Goal: Information Seeking & Learning: Check status

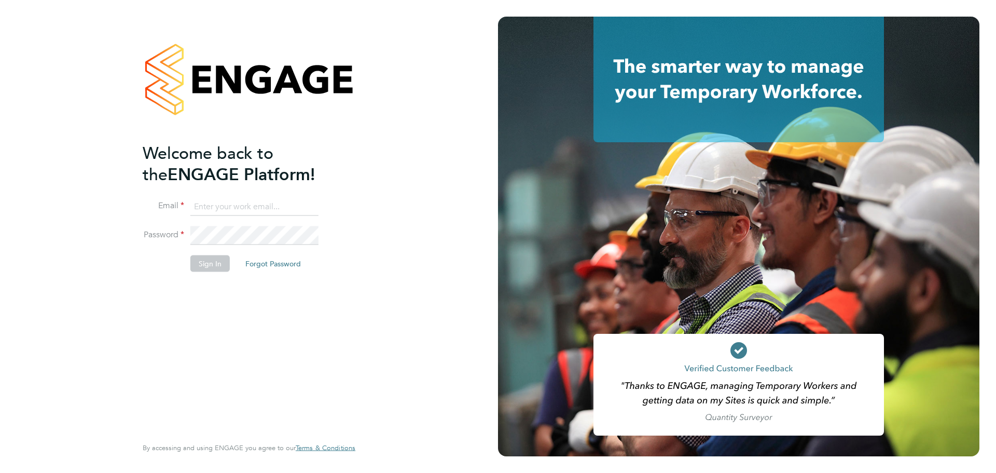
type input "coconnell@skilledcareers.co.uk"
drag, startPoint x: 318, startPoint y: 345, endPoint x: 203, endPoint y: 250, distance: 148.5
click at [317, 345] on div "Welcome back to the ENGAGE Platform! Email coconnell@skilledcareers.co.uk Passw…" at bounding box center [244, 288] width 202 height 292
click at [214, 265] on button "Sign In" at bounding box center [209, 263] width 39 height 17
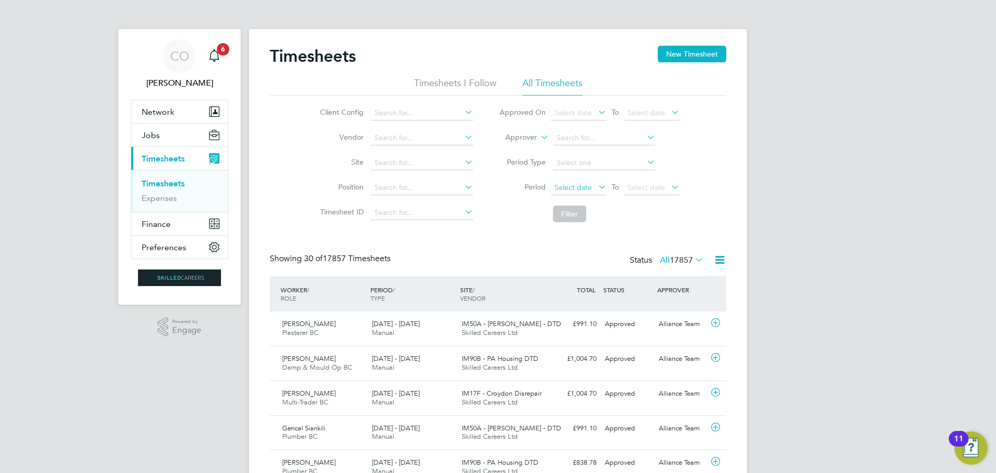
click at [556, 190] on span "Select date" at bounding box center [573, 187] width 37 height 9
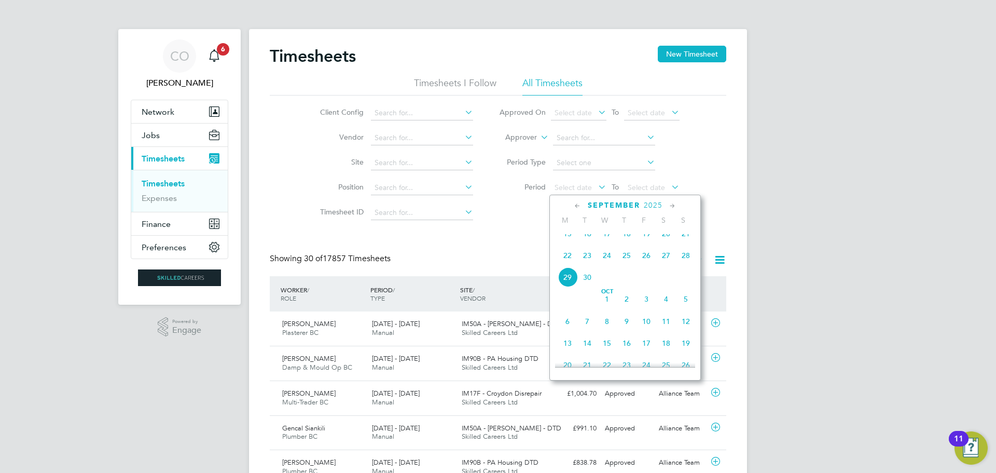
click at [565, 265] on span "22" at bounding box center [568, 255] width 20 height 20
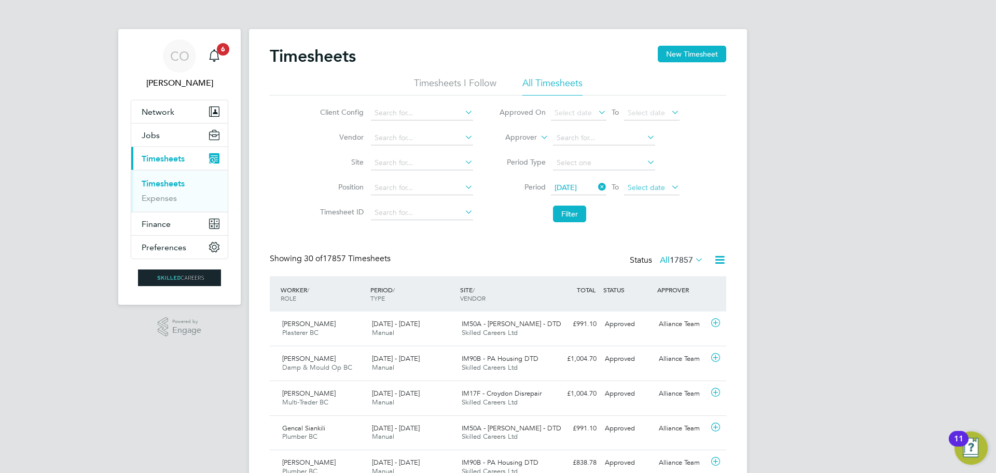
click at [664, 188] on span "Select date" at bounding box center [646, 187] width 37 height 9
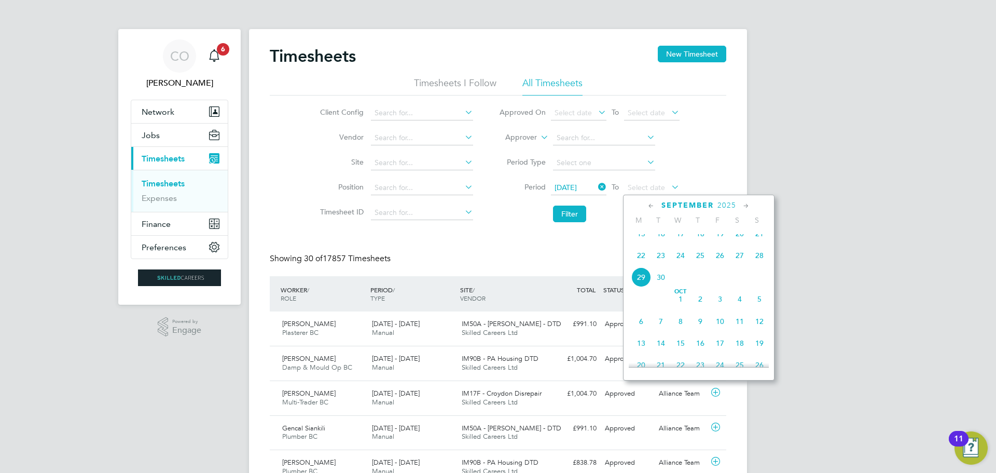
click at [761, 265] on span "28" at bounding box center [760, 255] width 20 height 20
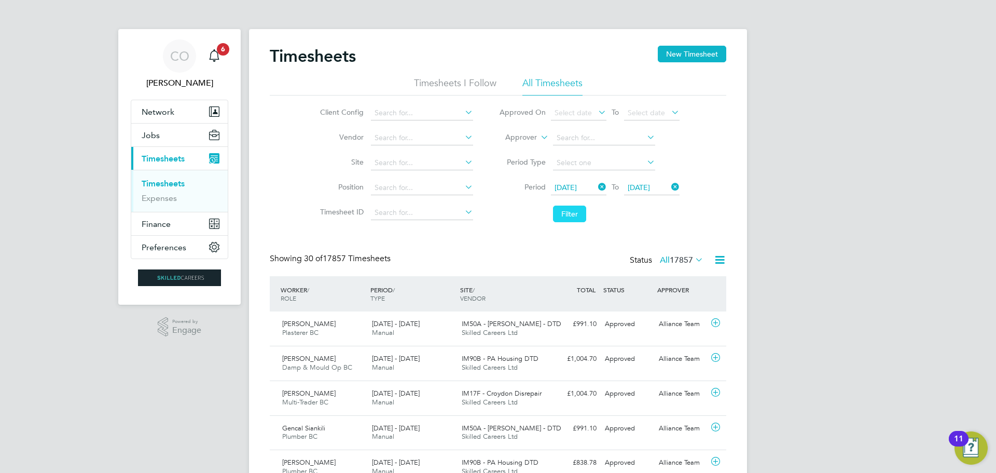
click at [567, 216] on button "Filter" at bounding box center [569, 213] width 33 height 17
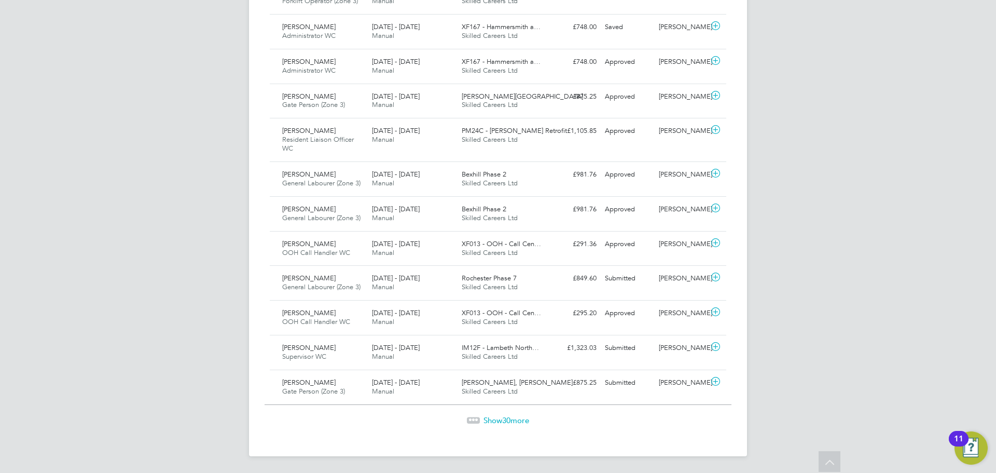
click at [523, 422] on span "Show 30 more" at bounding box center [507, 420] width 46 height 10
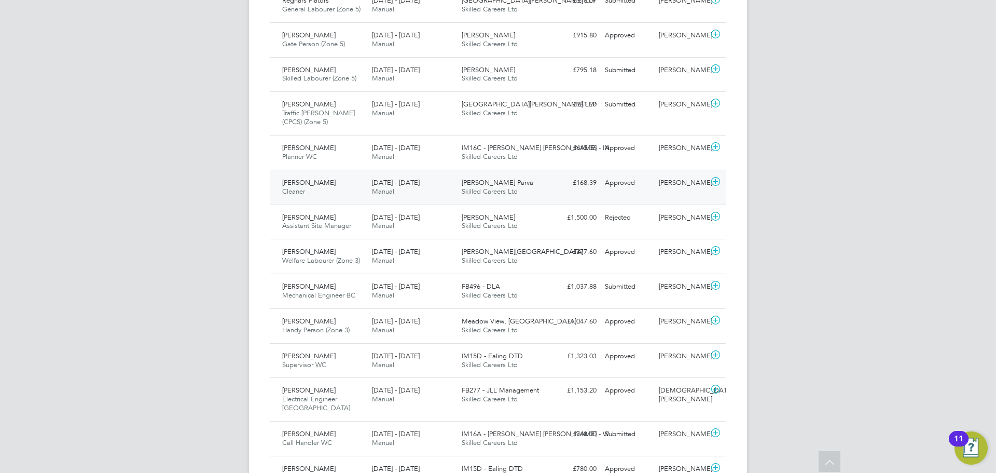
click at [391, 189] on span "Manual" at bounding box center [383, 191] width 22 height 9
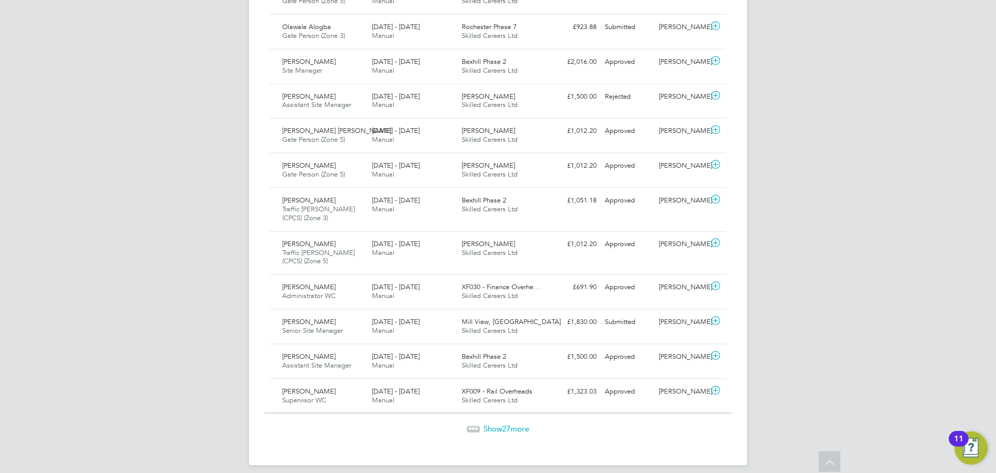
click at [511, 423] on span "Show 27 more" at bounding box center [507, 428] width 46 height 10
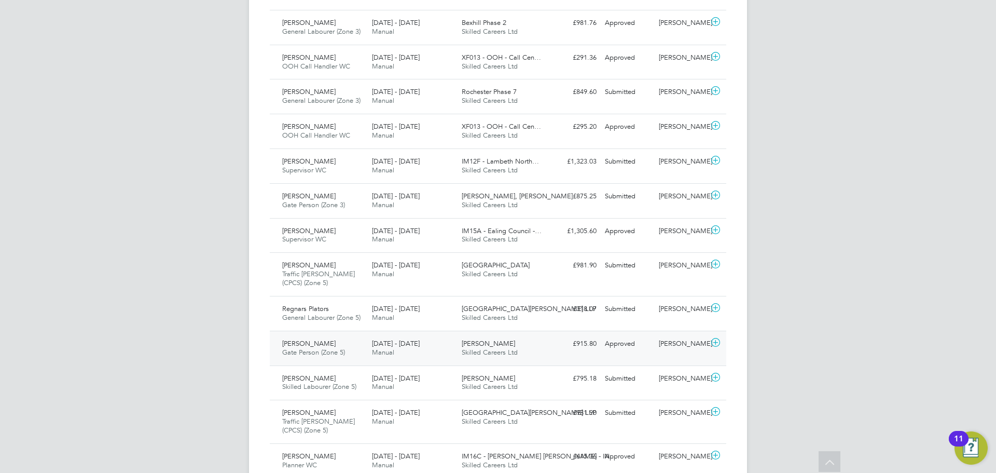
click at [316, 347] on span "Neil Hakesley" at bounding box center [308, 343] width 53 height 9
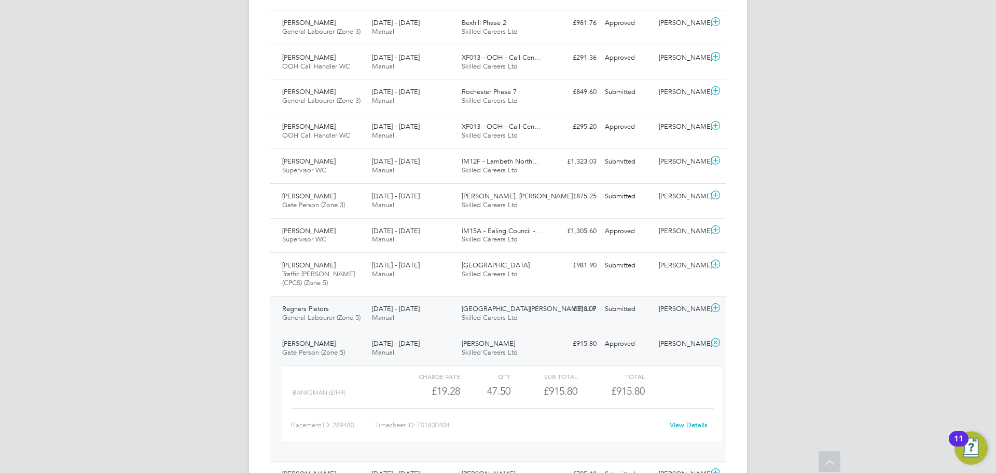
click at [318, 318] on span "General Labourer (Zone 5)" at bounding box center [321, 317] width 78 height 9
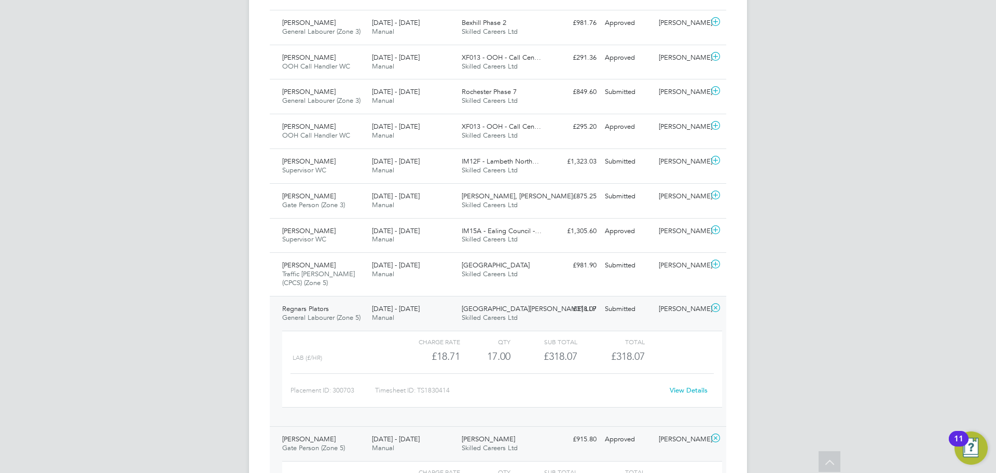
click at [684, 388] on link "View Details" at bounding box center [689, 390] width 38 height 9
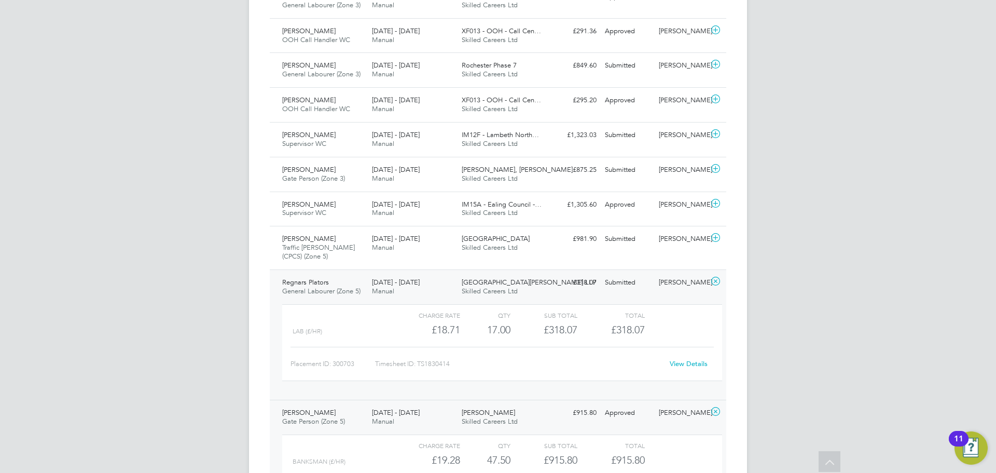
scroll to position [1245, 0]
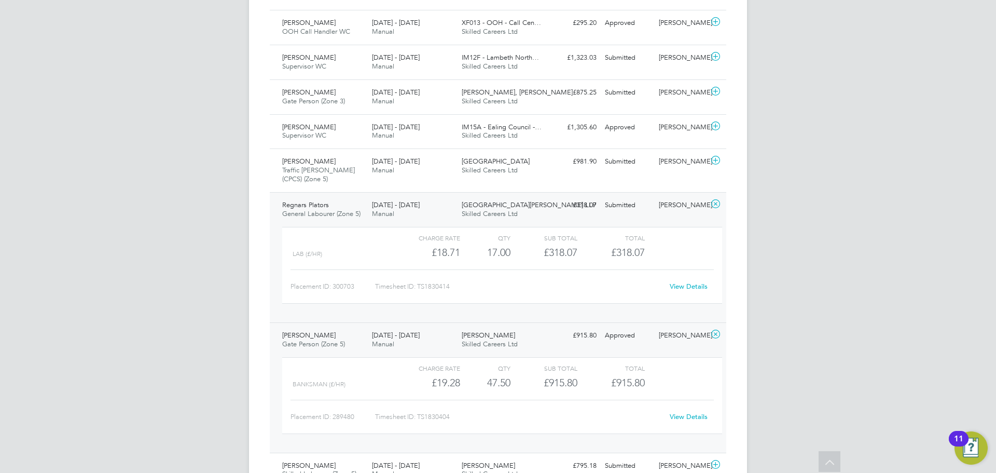
click at [687, 416] on link "View Details" at bounding box center [689, 416] width 38 height 9
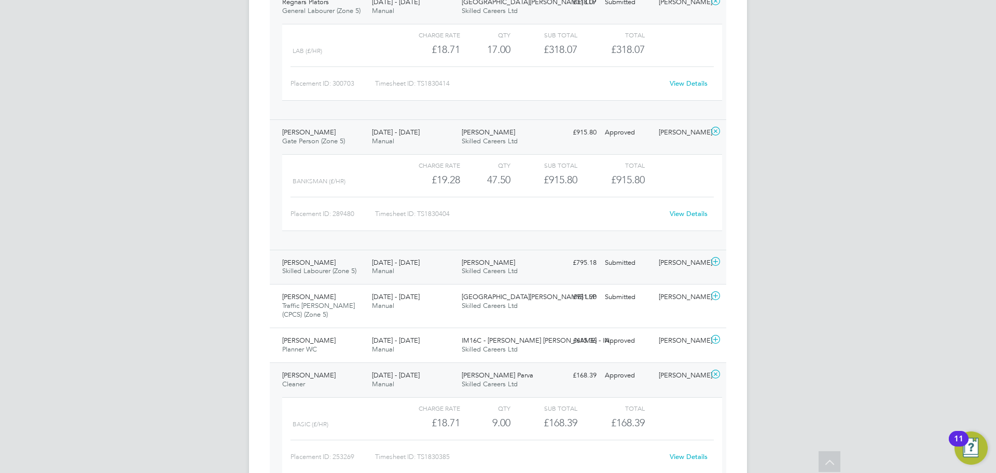
scroll to position [1453, 0]
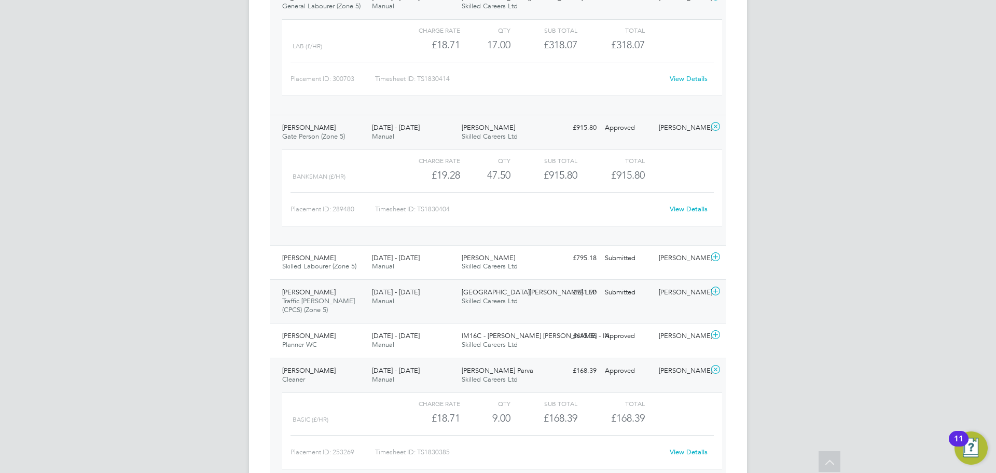
click at [342, 295] on div "James Nunney Traffic Marshall (CPCS) (Zone 5) 22 - 28 Sep 2025" at bounding box center [323, 301] width 90 height 35
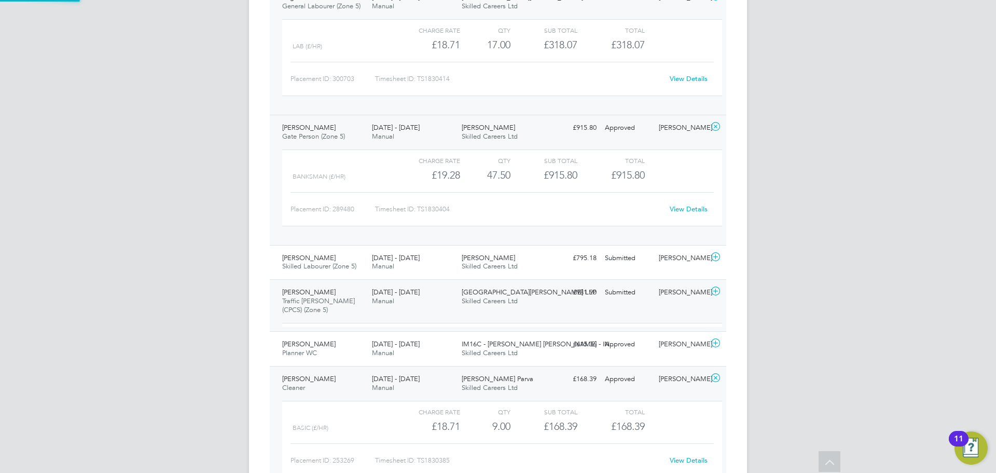
scroll to position [18, 101]
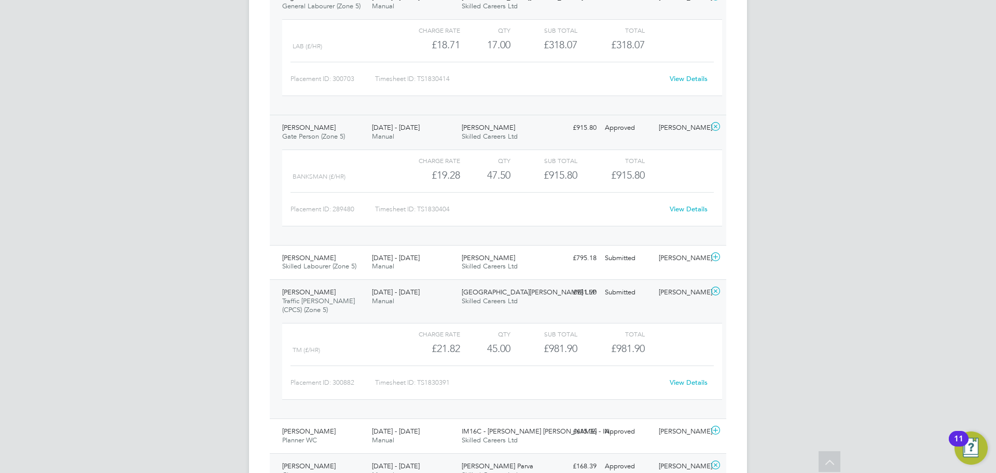
click at [689, 380] on link "View Details" at bounding box center [689, 382] width 38 height 9
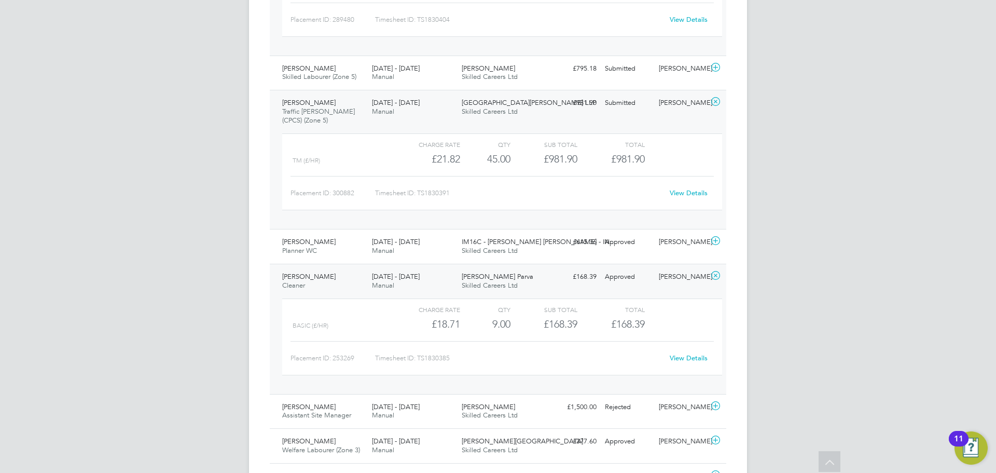
scroll to position [1660, 0]
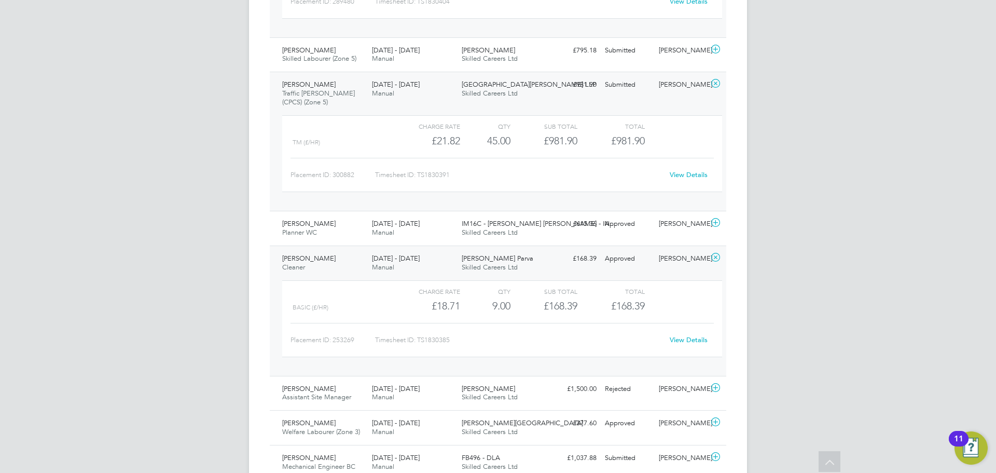
click at [694, 338] on link "View Details" at bounding box center [689, 339] width 38 height 9
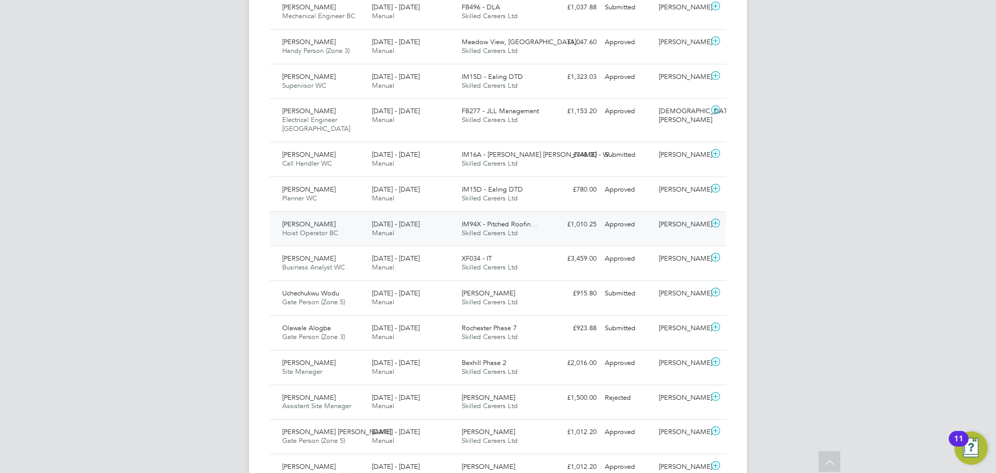
scroll to position [2127, 0]
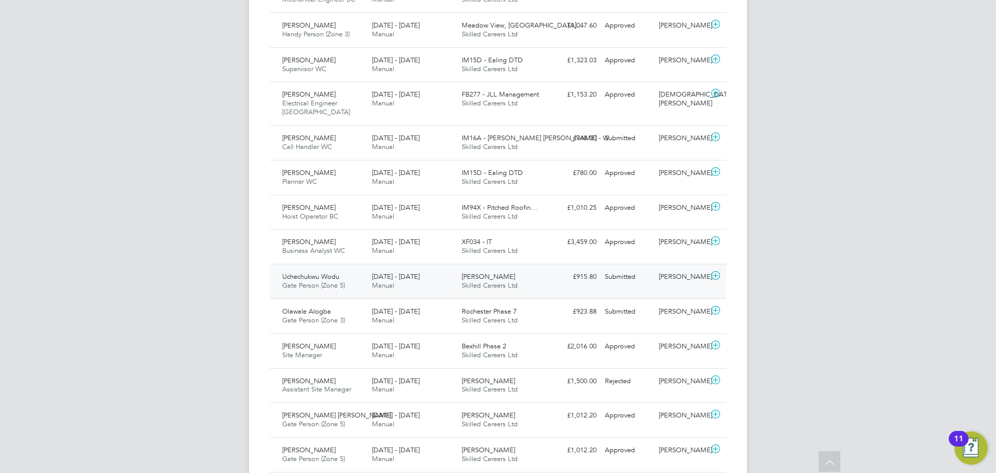
click at [304, 272] on span "Uchechukwu Wodu" at bounding box center [310, 276] width 57 height 9
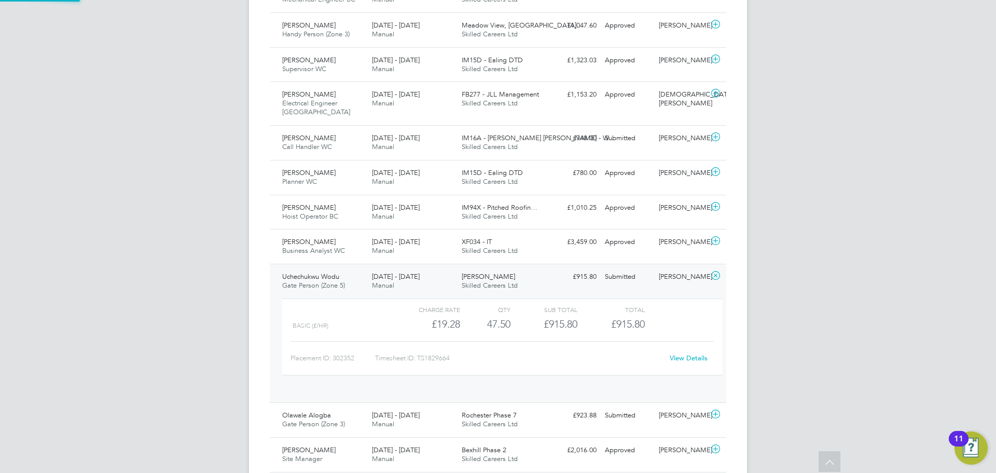
scroll to position [18, 101]
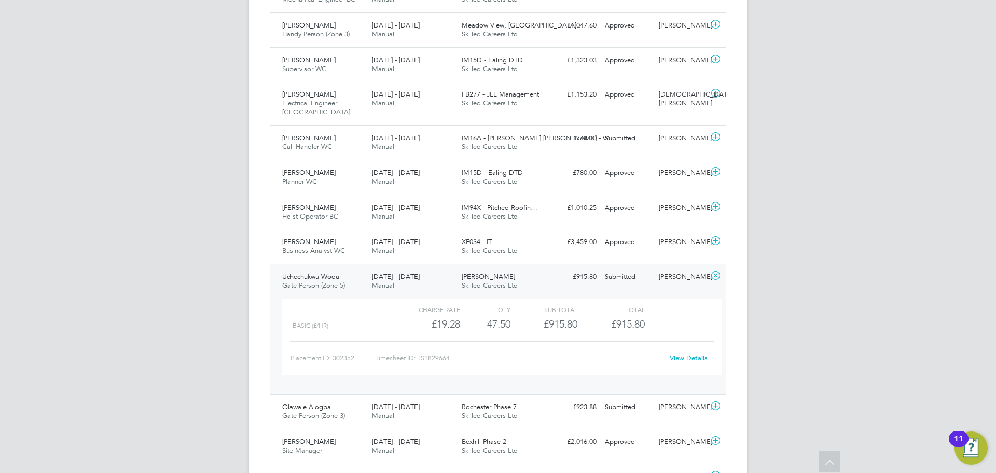
click at [697, 353] on link "View Details" at bounding box center [689, 357] width 38 height 9
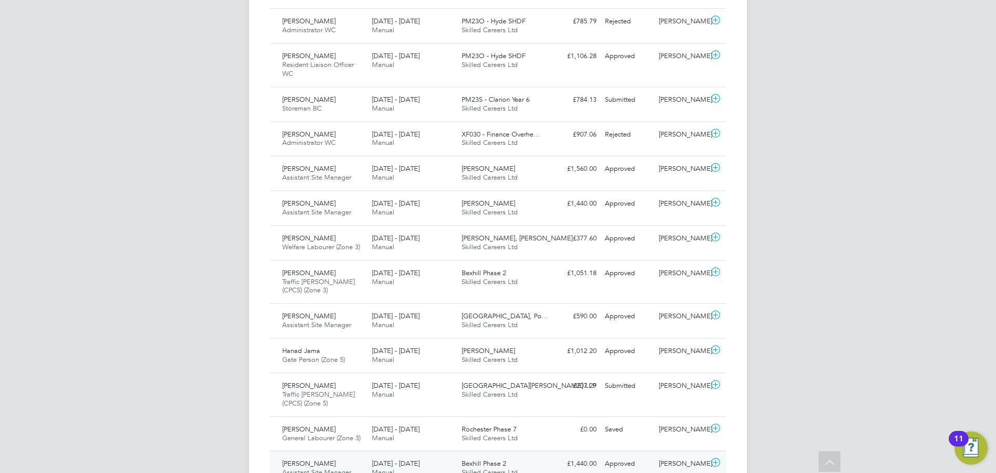
scroll to position [3361, 0]
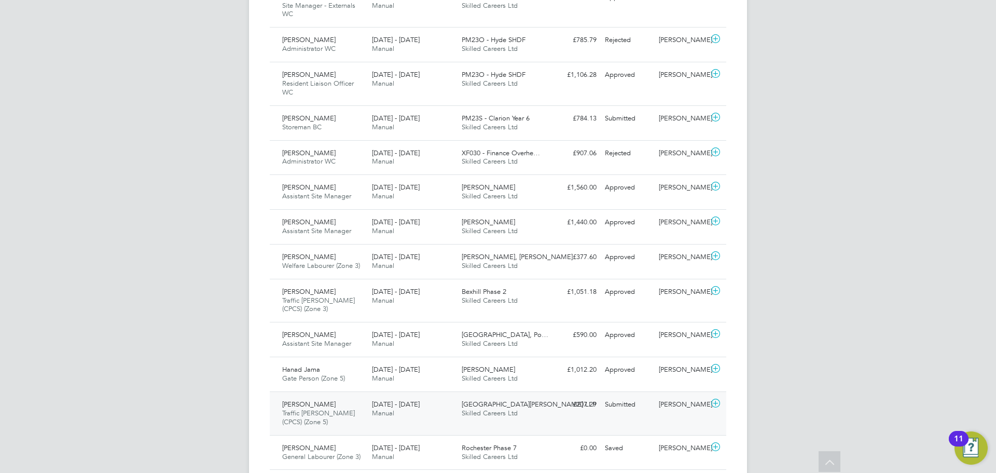
click at [298, 396] on div "Junaid Khan Traffic Marshall (CPCS) (Zone 5) 22 - 28 Sep 2025" at bounding box center [323, 413] width 90 height 35
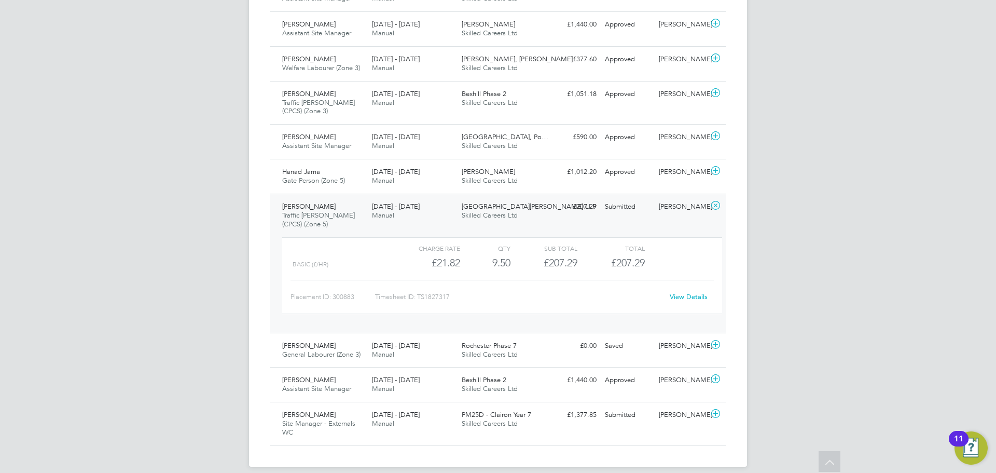
scroll to position [3560, 0]
click at [692, 291] on link "View Details" at bounding box center [689, 295] width 38 height 9
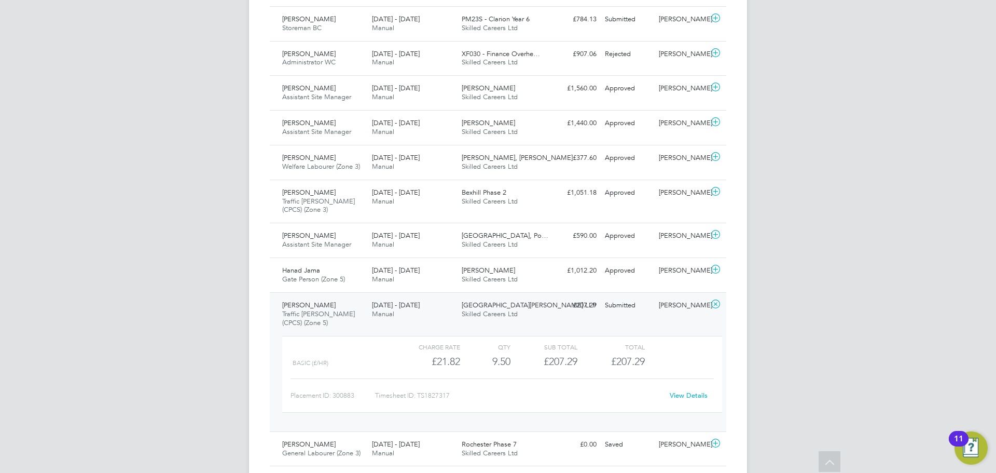
scroll to position [3456, 0]
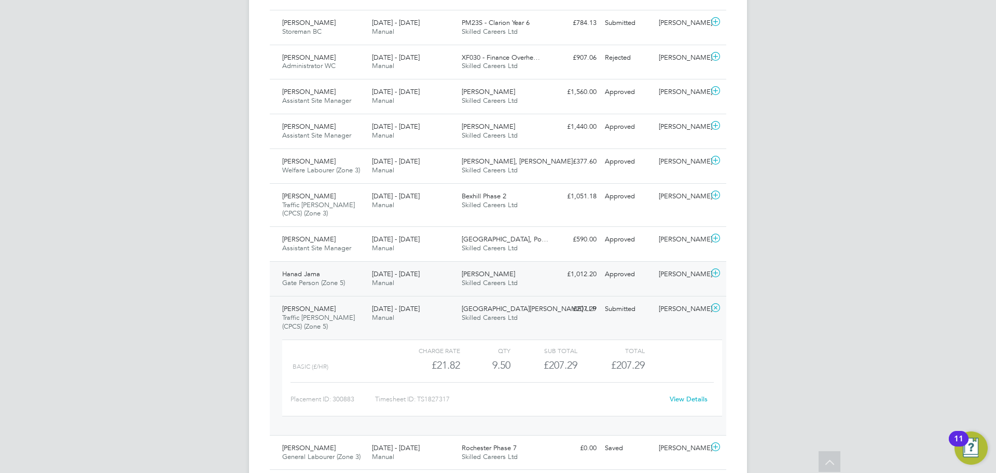
click at [311, 278] on span "Gate Person (Zone 5)" at bounding box center [313, 282] width 63 height 9
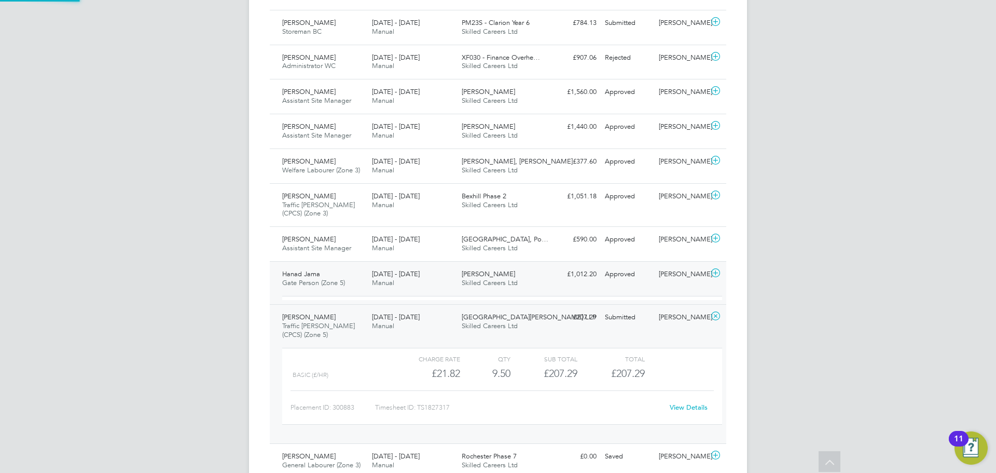
scroll to position [18, 101]
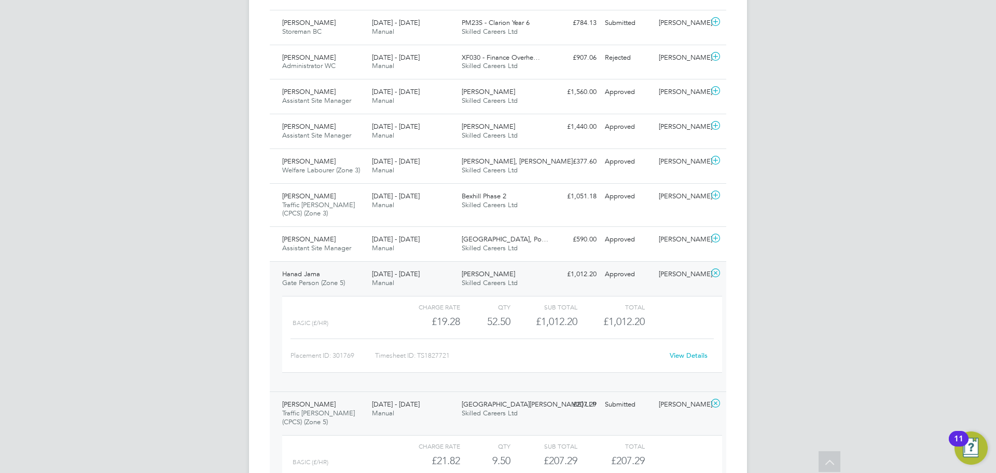
click at [697, 351] on link "View Details" at bounding box center [689, 355] width 38 height 9
click at [321, 235] on span "Adam Wright" at bounding box center [308, 239] width 53 height 9
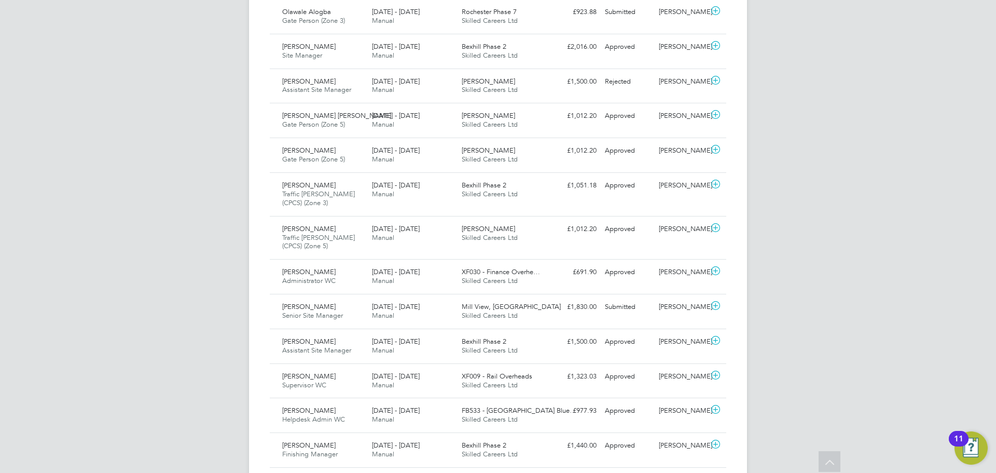
scroll to position [2470, 0]
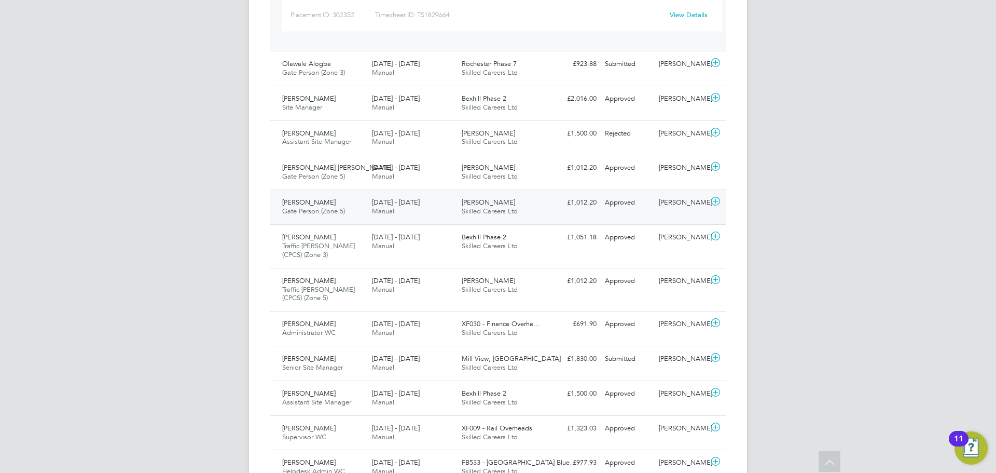
click at [324, 207] on span "Gate Person (Zone 5)" at bounding box center [313, 211] width 63 height 9
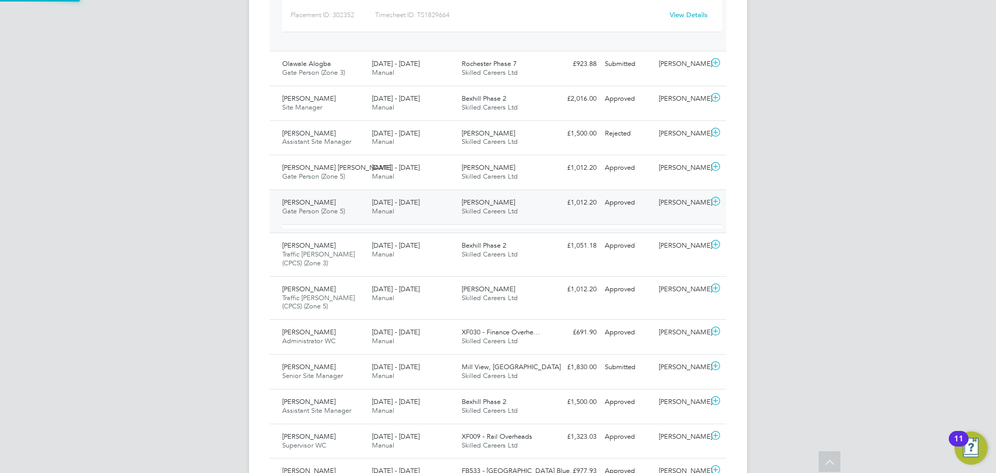
scroll to position [18, 101]
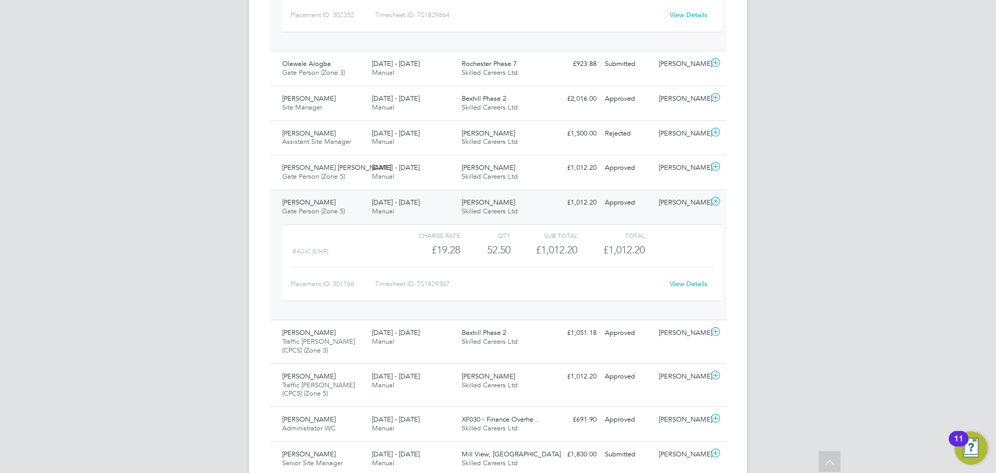
click at [683, 279] on link "View Details" at bounding box center [689, 283] width 38 height 9
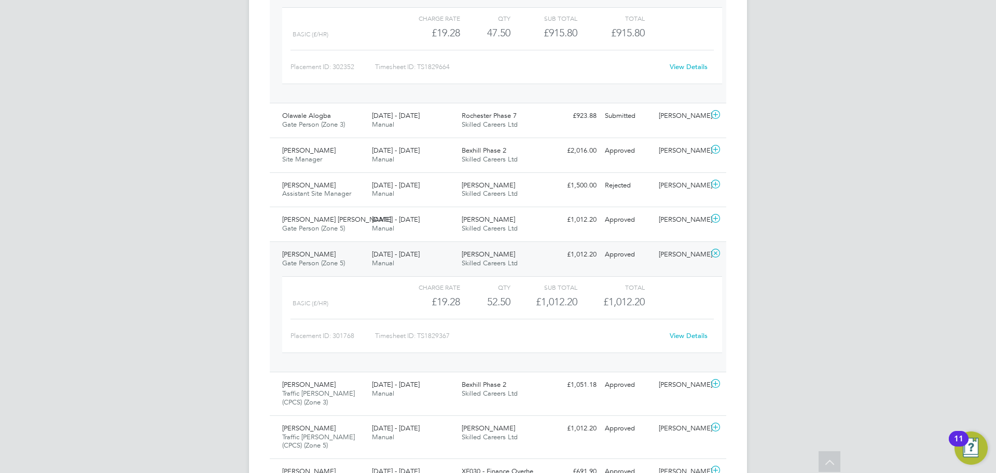
click at [300, 246] on div "Francis Austine Afari Gate Person (Zone 5) 22 - 28 Sep 2025" at bounding box center [323, 259] width 90 height 26
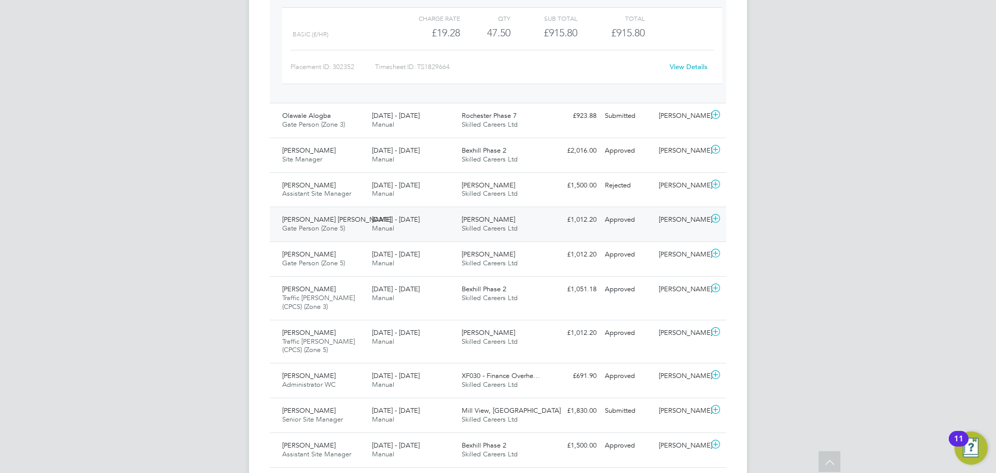
click at [302, 224] on span "Gate Person (Zone 5)" at bounding box center [313, 228] width 63 height 9
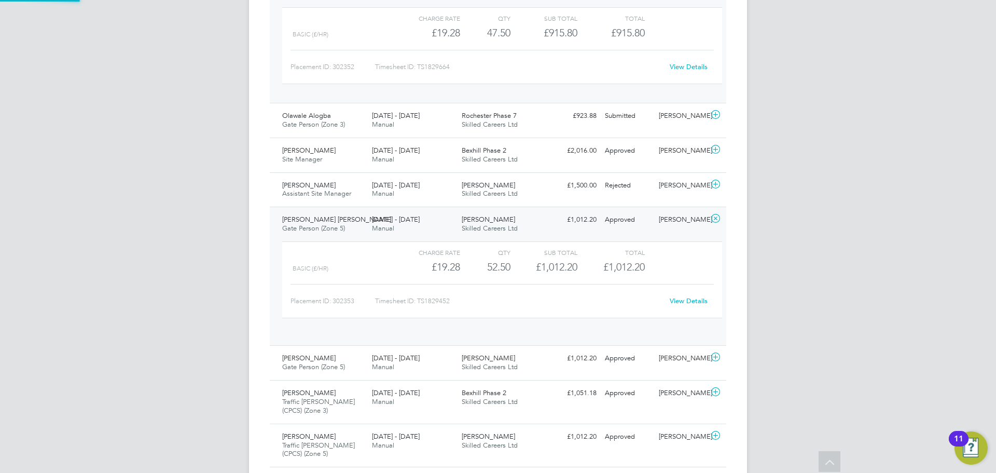
scroll to position [18, 101]
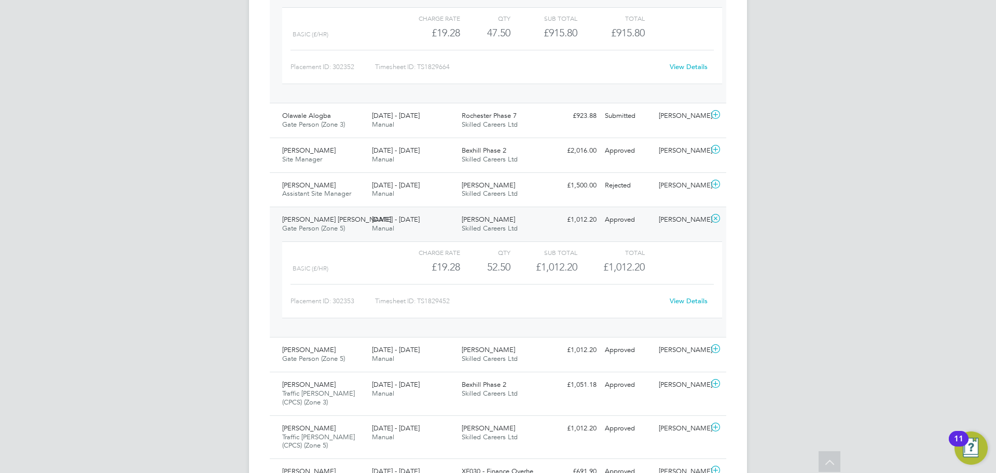
click at [687, 296] on link "View Details" at bounding box center [689, 300] width 38 height 9
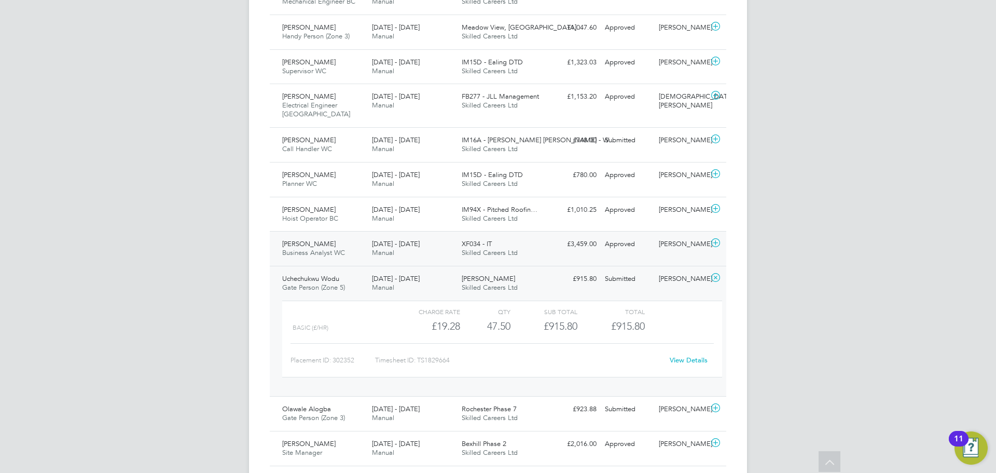
scroll to position [2107, 0]
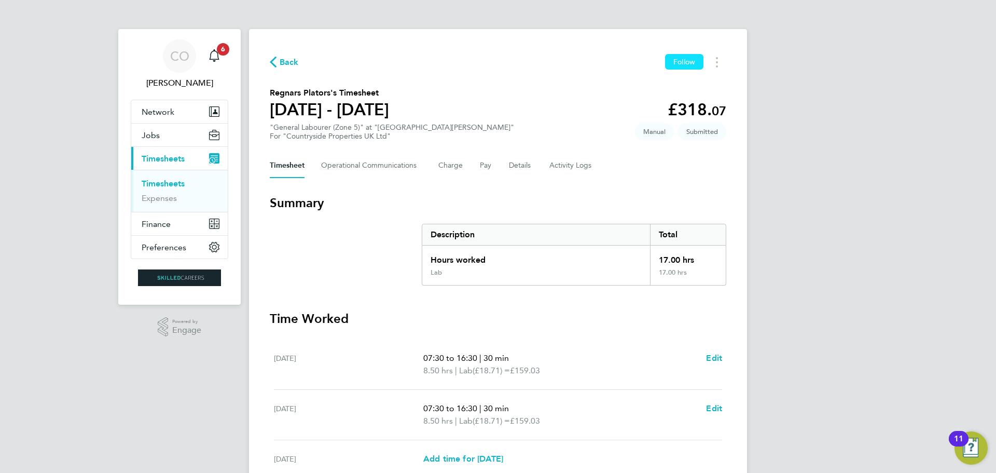
click at [694, 60] on span "Follow" at bounding box center [684, 61] width 22 height 9
click at [158, 182] on link "Timesheets" at bounding box center [163, 183] width 43 height 10
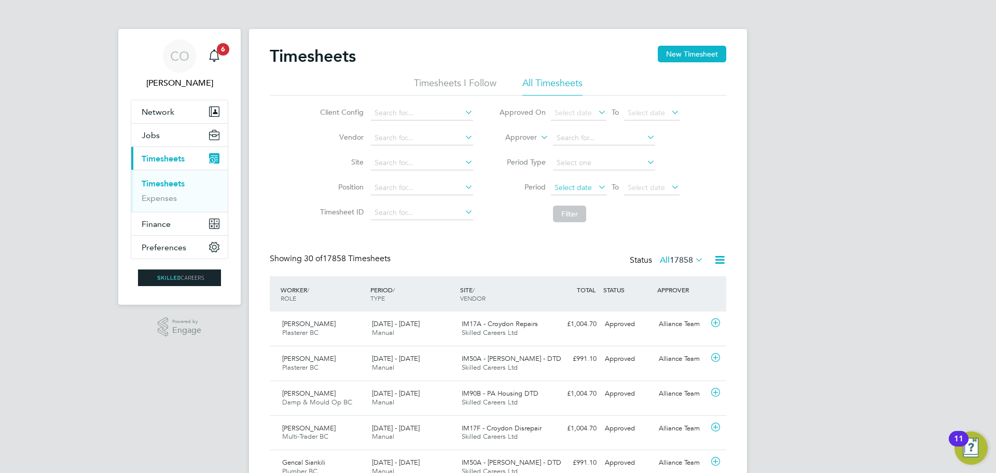
click at [583, 187] on span "Select date" at bounding box center [573, 187] width 37 height 9
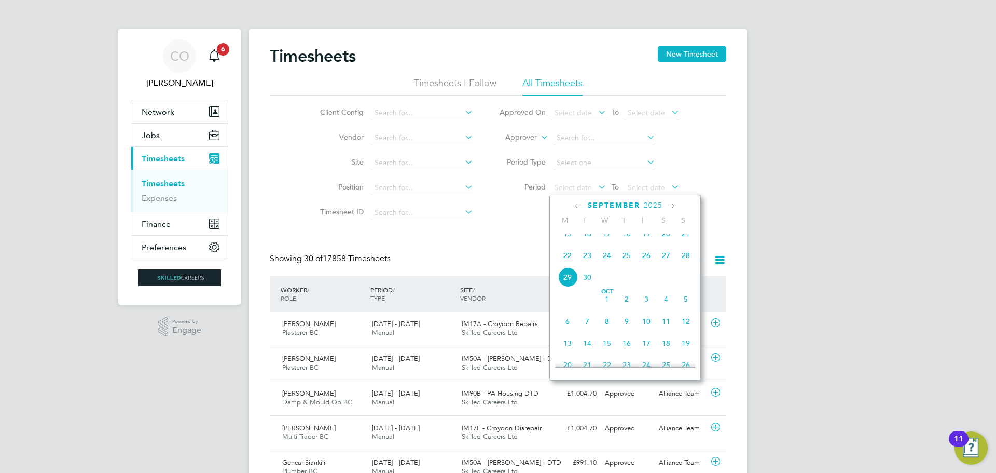
click at [567, 265] on span "22" at bounding box center [568, 255] width 20 height 20
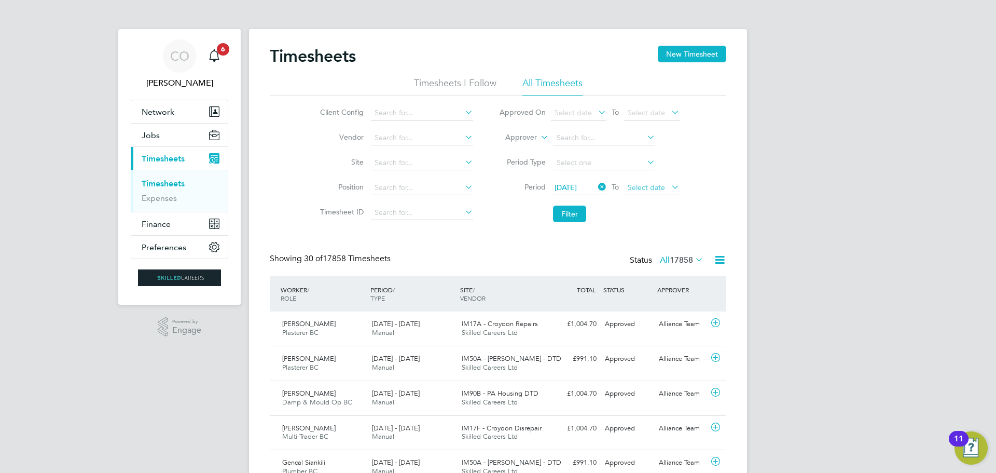
click at [664, 193] on span "Select date" at bounding box center [652, 188] width 56 height 14
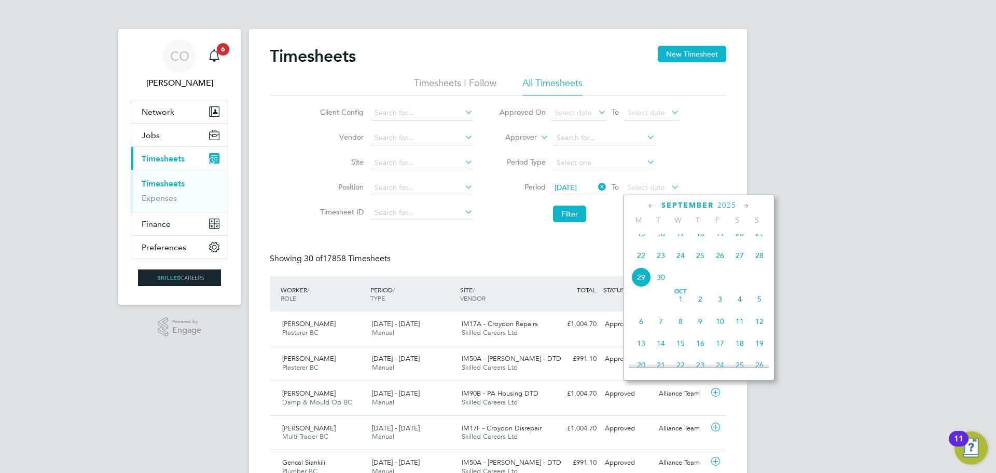
drag, startPoint x: 755, startPoint y: 266, endPoint x: 732, endPoint y: 249, distance: 28.7
click at [754, 265] on span "28" at bounding box center [760, 255] width 20 height 20
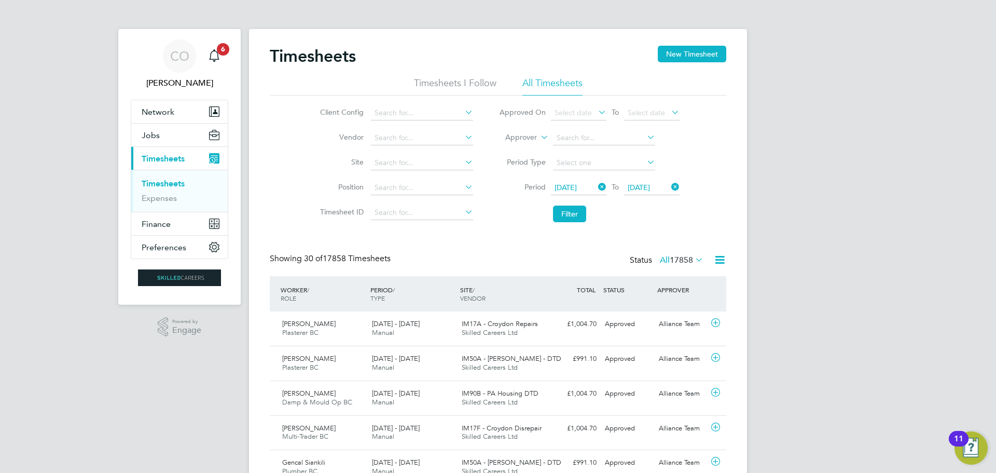
click at [552, 210] on li "Filter" at bounding box center [589, 213] width 207 height 27
click at [565, 215] on button "Filter" at bounding box center [569, 213] width 33 height 17
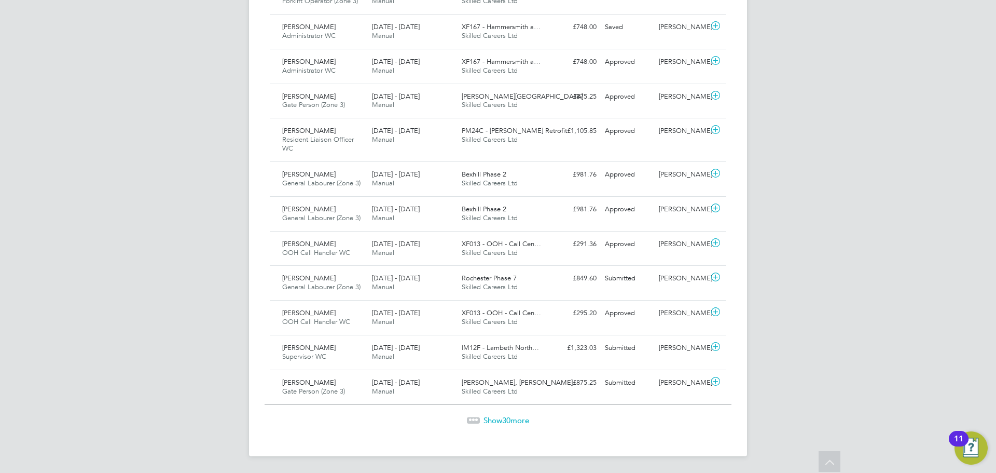
click at [512, 420] on span "Show 30 more" at bounding box center [507, 420] width 46 height 10
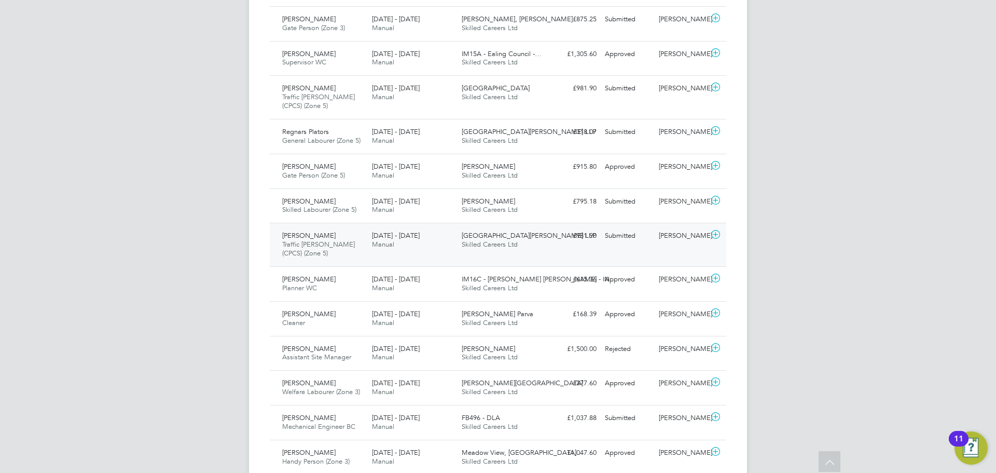
click at [312, 244] on span "Traffic Marshall (CPCS) (Zone 5)" at bounding box center [318, 249] width 73 height 18
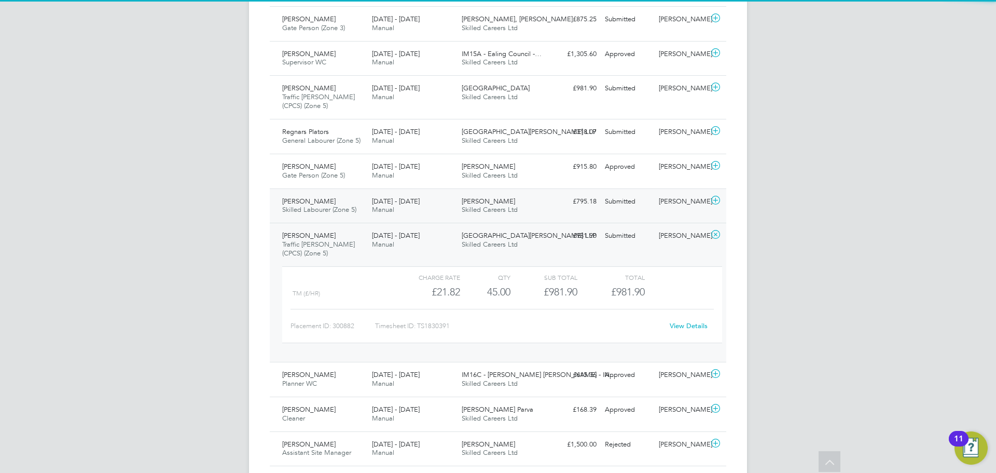
click at [311, 210] on span "Skilled Labourer (Zone 5)" at bounding box center [319, 209] width 74 height 9
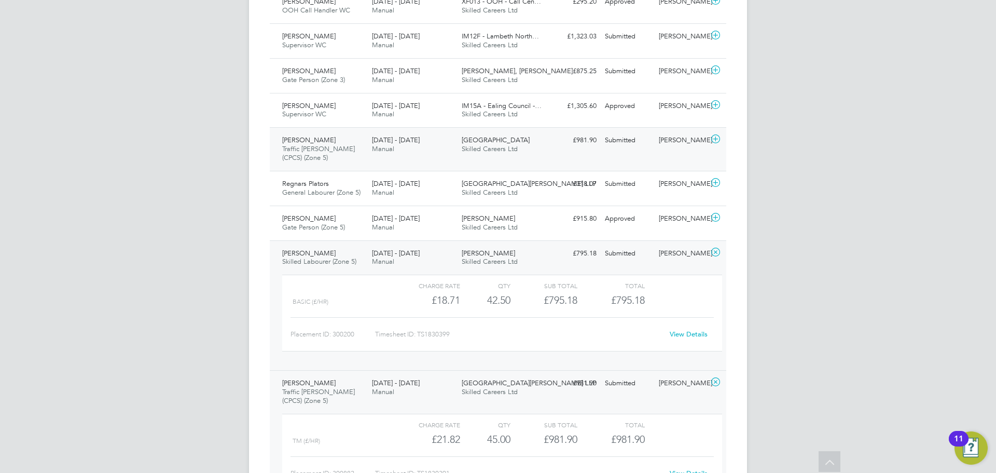
click at [293, 157] on span "Traffic Marshall (CPCS) (Zone 5)" at bounding box center [318, 153] width 73 height 18
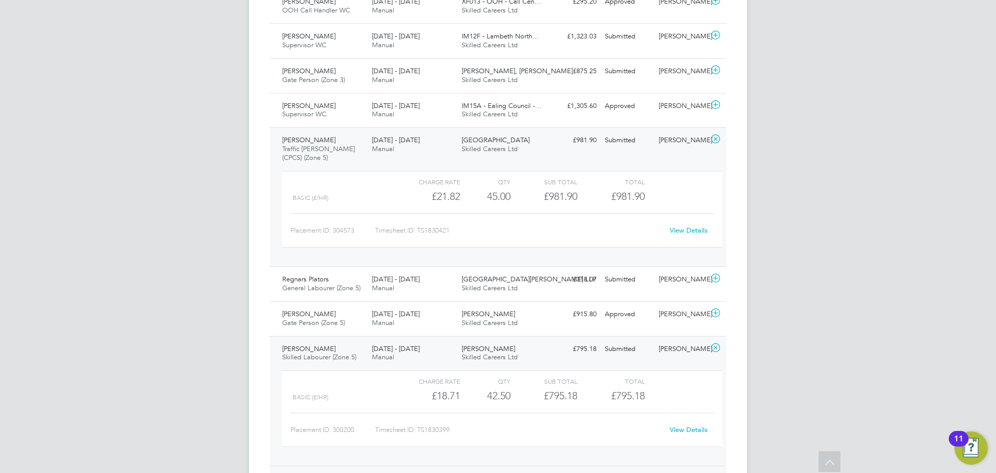
click at [701, 229] on link "View Details" at bounding box center [689, 230] width 38 height 9
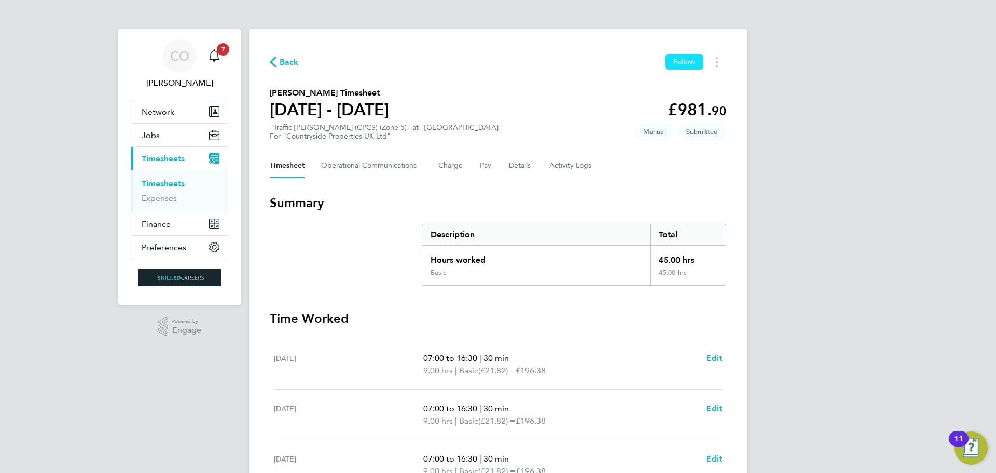
click at [689, 66] on button "Follow" at bounding box center [684, 62] width 38 height 16
click at [154, 187] on link "Timesheets" at bounding box center [163, 183] width 43 height 10
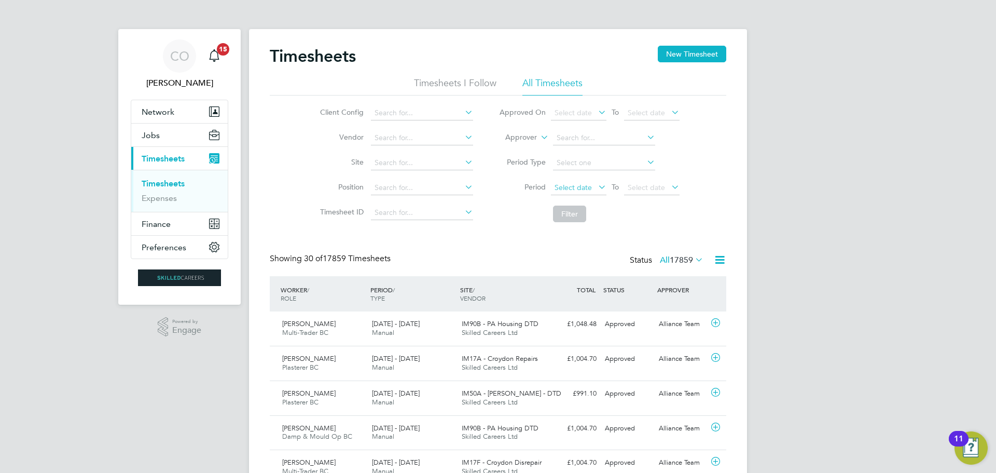
click at [583, 186] on span "Select date" at bounding box center [573, 187] width 37 height 9
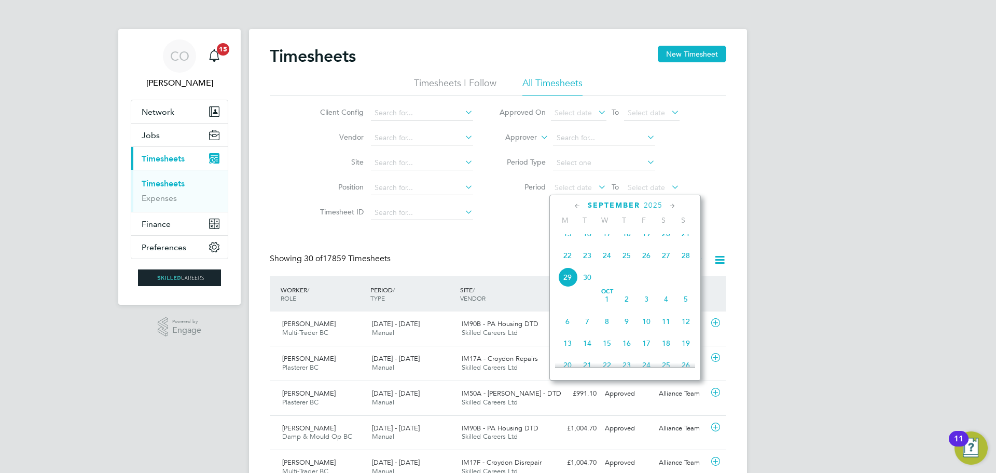
click at [565, 261] on span "22" at bounding box center [568, 255] width 20 height 20
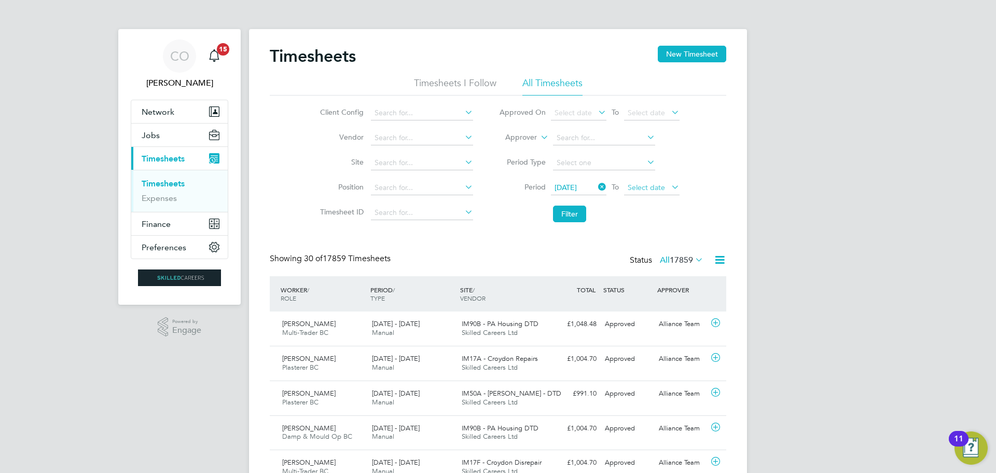
click at [645, 186] on span "Select date" at bounding box center [646, 187] width 37 height 9
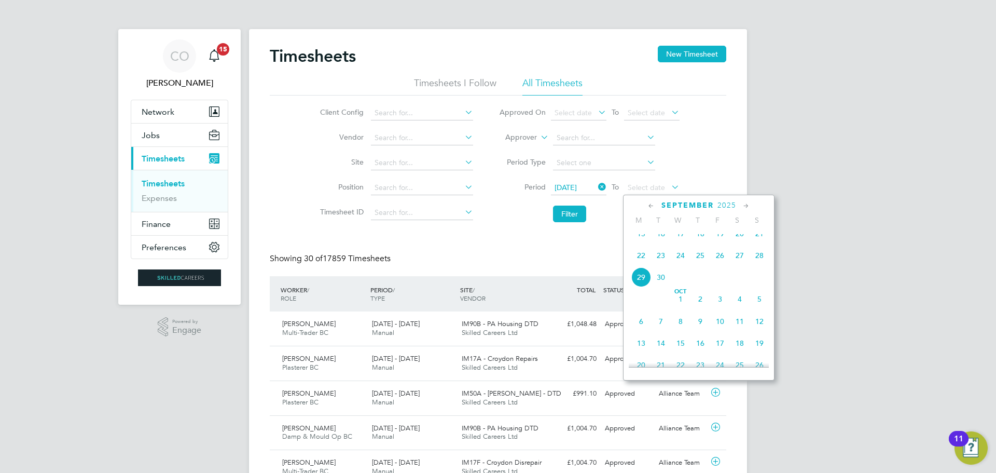
click at [759, 265] on span "28" at bounding box center [760, 255] width 20 height 20
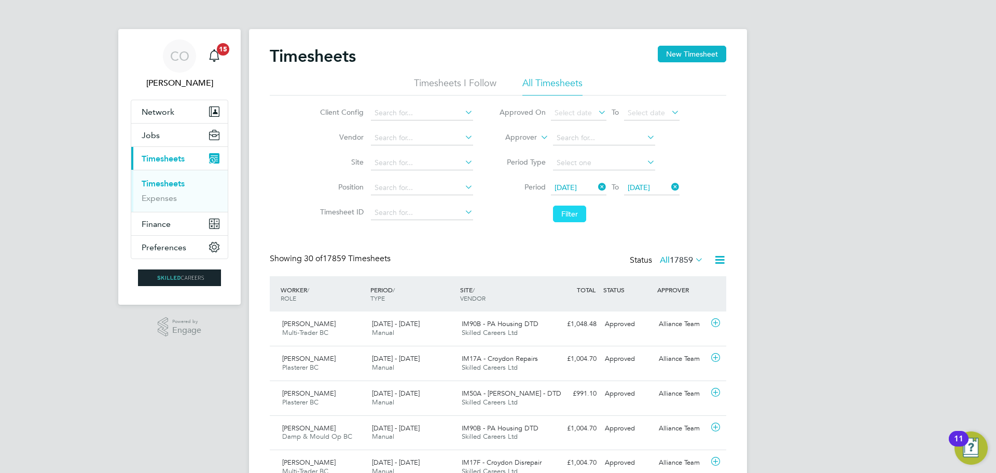
click at [579, 215] on button "Filter" at bounding box center [569, 213] width 33 height 17
click at [419, 114] on input at bounding box center [422, 113] width 102 height 15
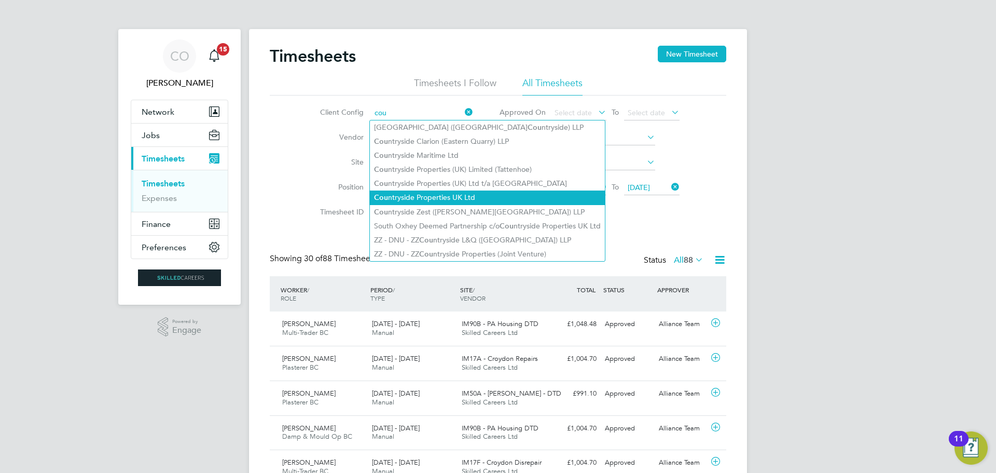
click at [424, 195] on li "Cou ntryside Properties UK Ltd" at bounding box center [487, 197] width 235 height 14
type input "Countryside Properties UK Ltd"
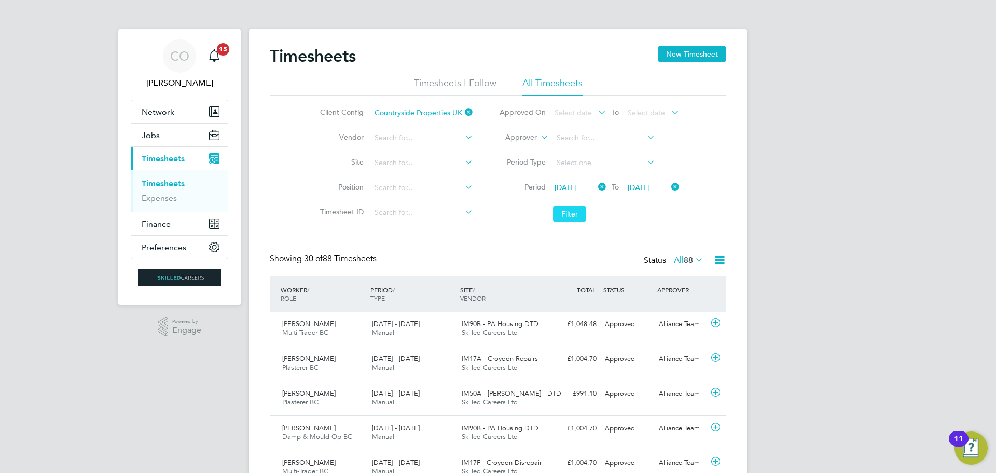
click at [566, 216] on button "Filter" at bounding box center [569, 213] width 33 height 17
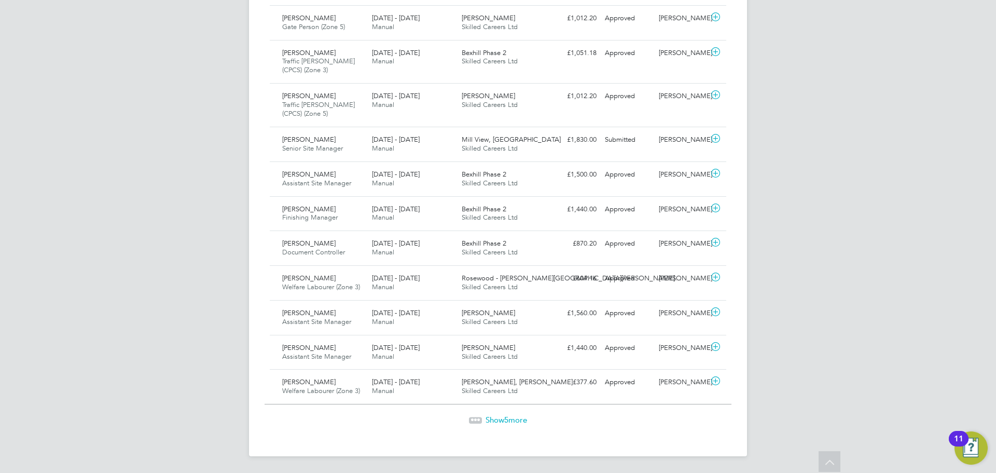
click at [510, 418] on span "Show 5 more" at bounding box center [507, 420] width 42 height 10
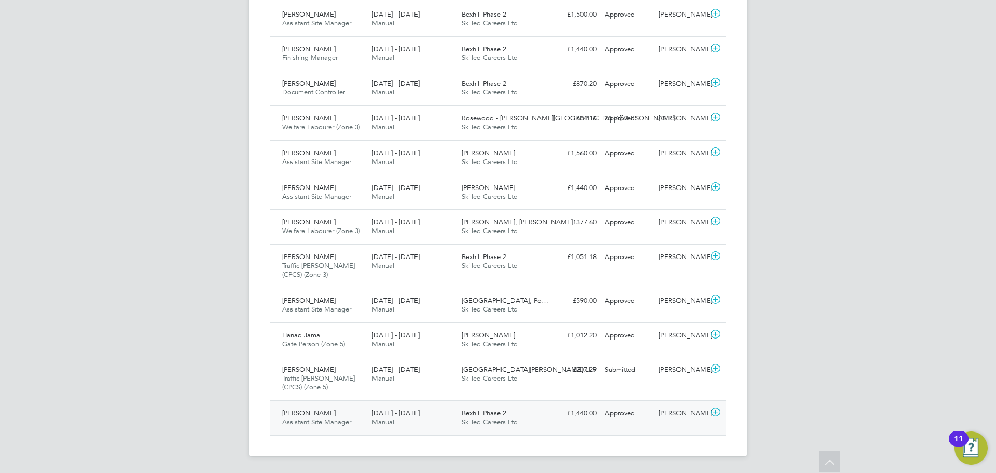
click at [325, 412] on div "John Webb Assistant Site Manager 22 - 28 Sep 2025" at bounding box center [323, 418] width 90 height 26
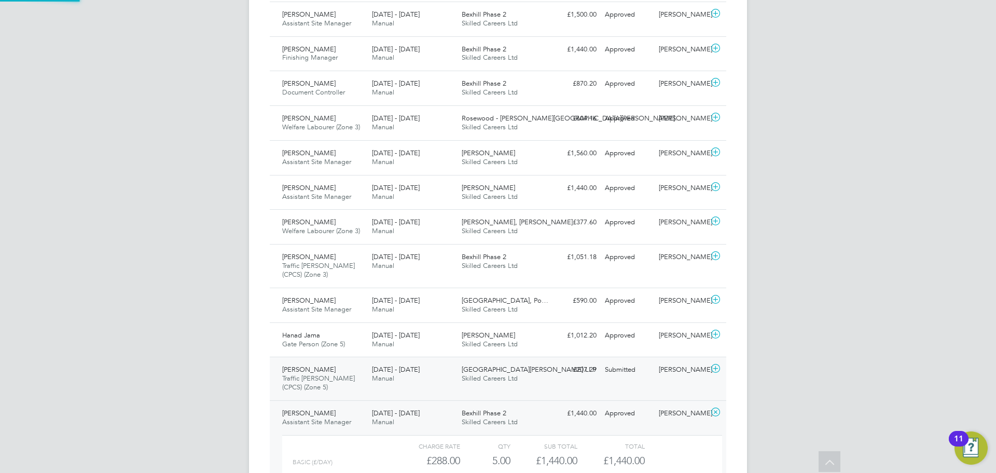
click at [321, 384] on div "Junaid Khan Traffic Marshall (CPCS) (Zone 5) 22 - 28 Sep 2025" at bounding box center [323, 378] width 90 height 35
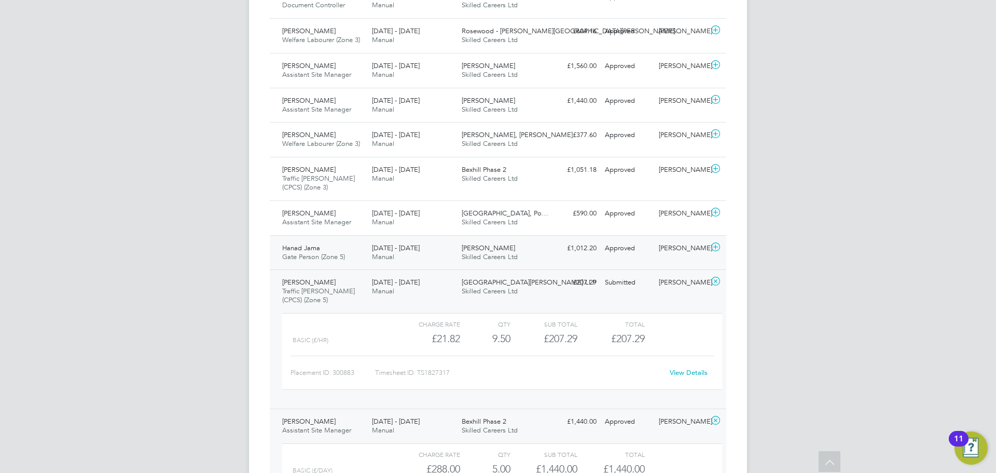
click at [321, 257] on span "Gate Person (Zone 5)" at bounding box center [313, 256] width 63 height 9
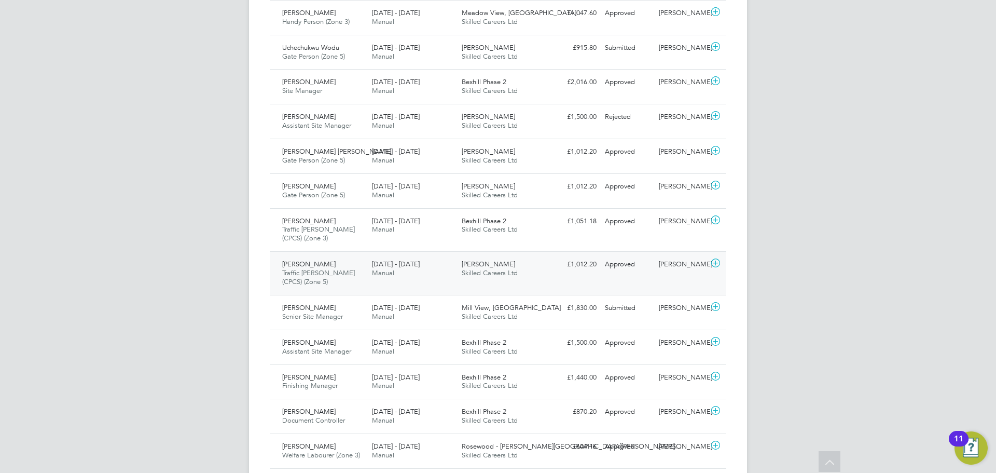
click at [302, 268] on div "Sorin Ionel Ofitarescu Traffic Marshall (CPCS) (Zone 5) 22 - 28 Sep 2025" at bounding box center [323, 273] width 90 height 35
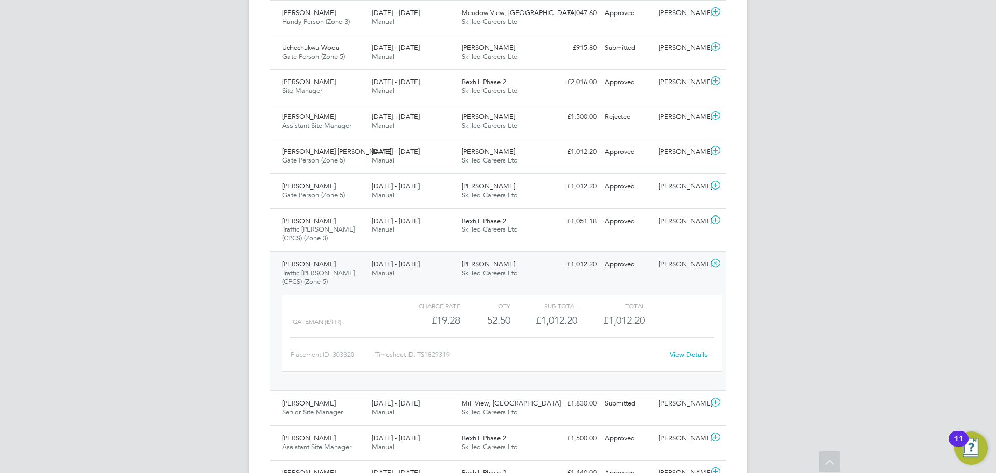
click at [927, 298] on div "CO Ciara O'Connell Notifications 15 Applications: Network Businesses Sites Work…" at bounding box center [498, 184] width 996 height 1996
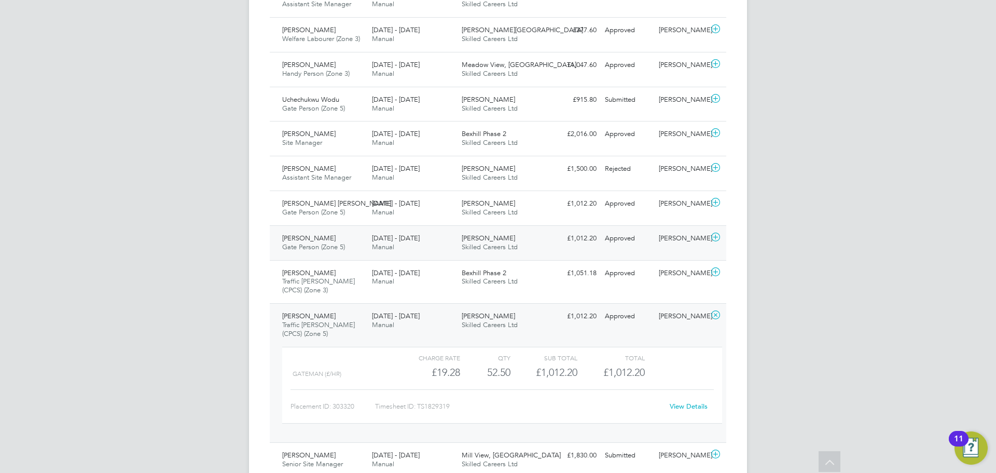
click at [324, 235] on span "Francis Austine Afari" at bounding box center [308, 237] width 53 height 9
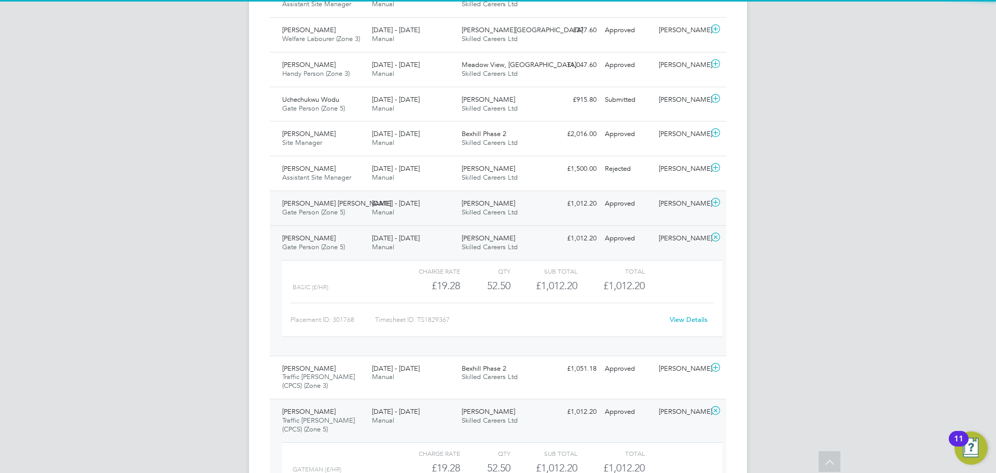
click at [316, 216] on span "Gate Person (Zone 5)" at bounding box center [313, 212] width 63 height 9
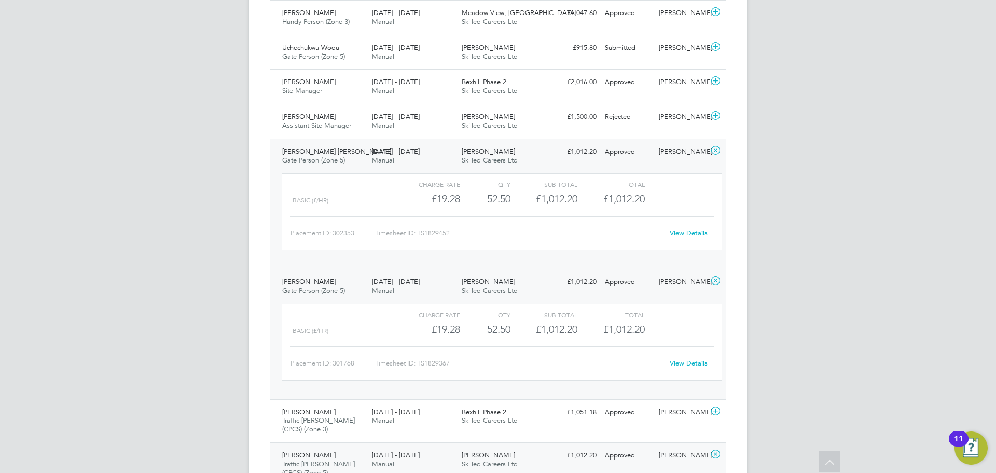
click at [949, 339] on div "CO Ciara O'Connell Notifications 15 Applications: Network Businesses Sites Work…" at bounding box center [498, 279] width 996 height 2187
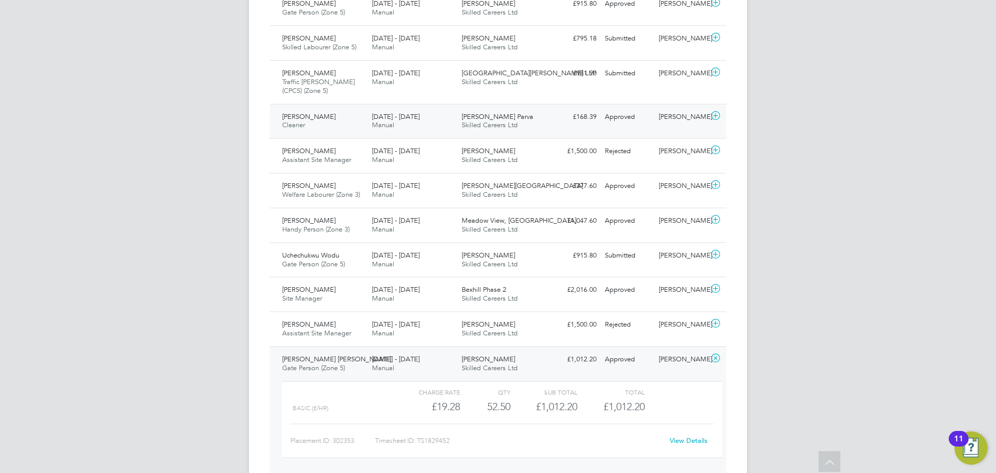
click at [304, 128] on span "Cleaner" at bounding box center [293, 124] width 23 height 9
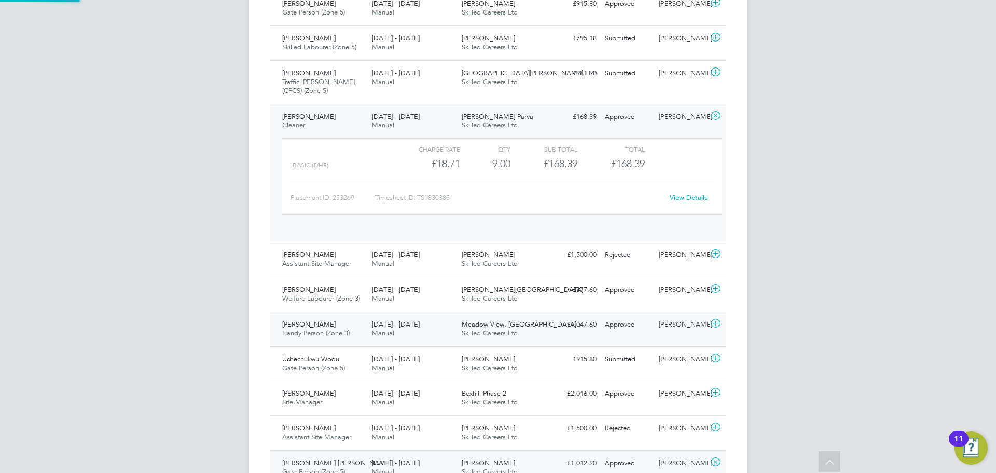
scroll to position [18, 101]
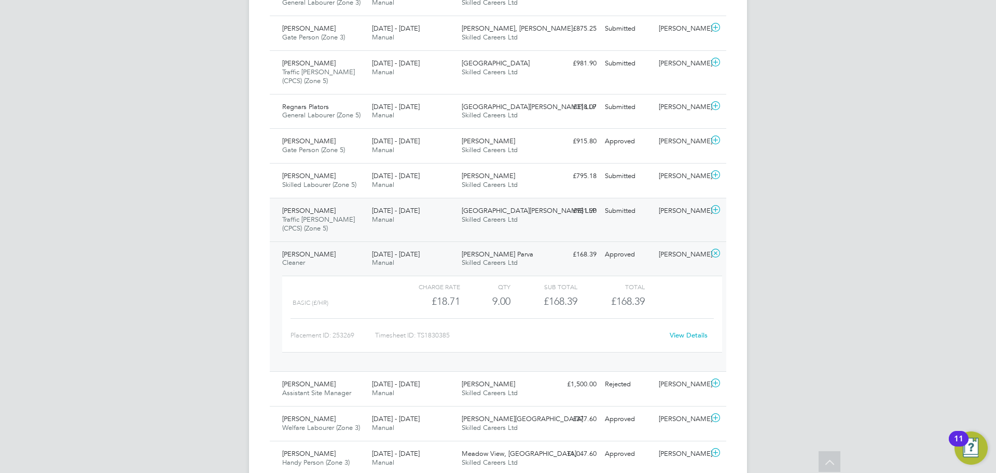
scroll to position [450, 0]
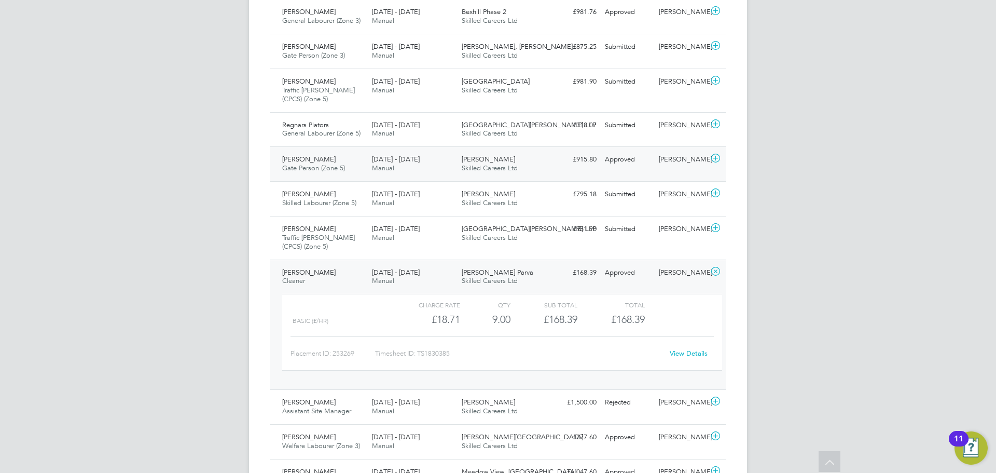
click at [311, 160] on span "Neil Hakesley" at bounding box center [308, 159] width 53 height 9
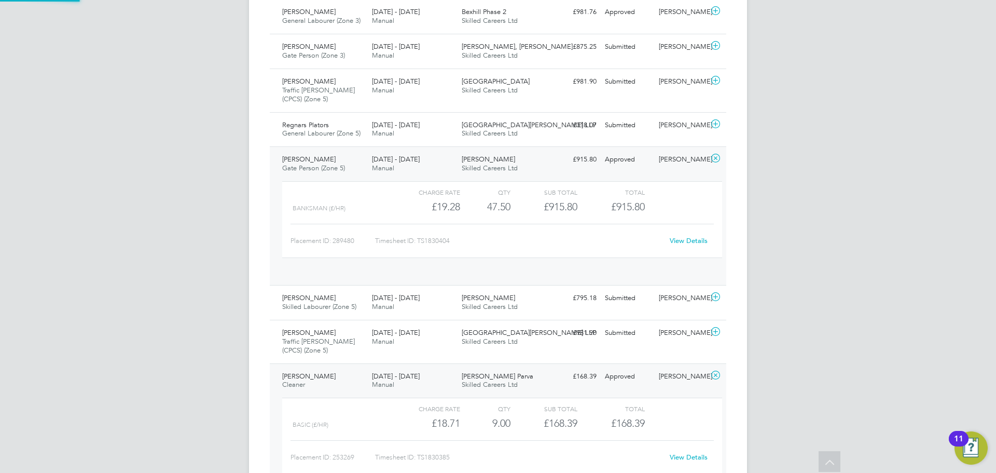
scroll to position [18, 101]
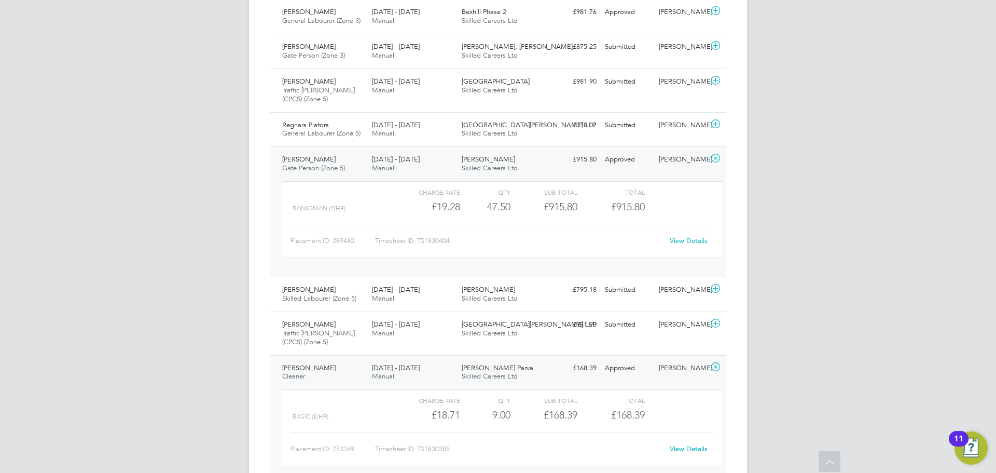
drag, startPoint x: 45, startPoint y: 301, endPoint x: 54, endPoint y: 302, distance: 9.5
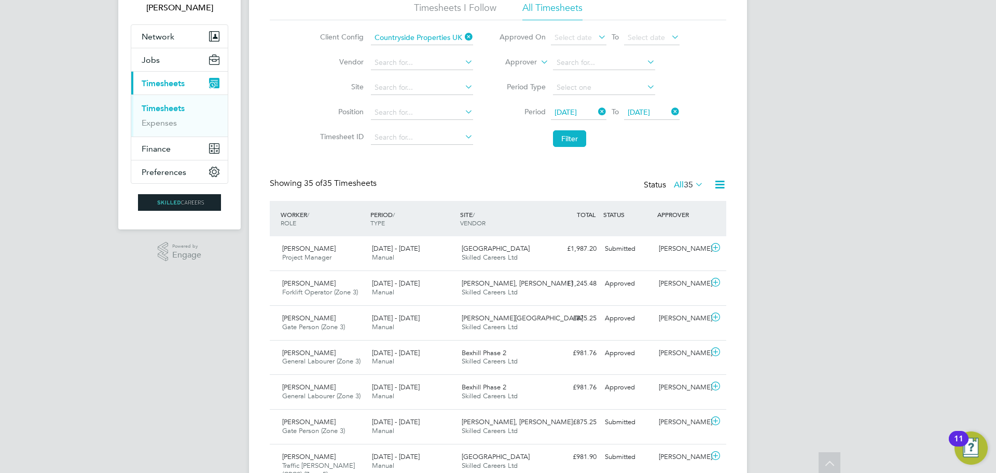
scroll to position [0, 0]
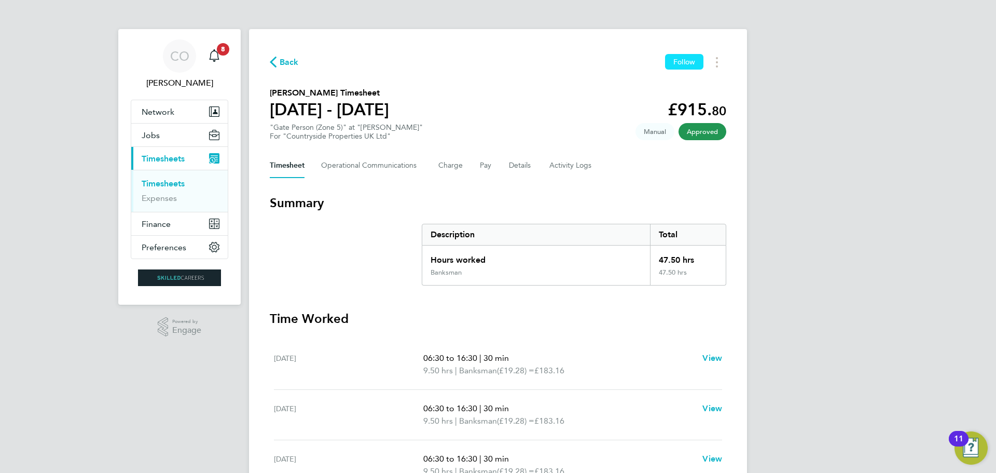
click at [690, 64] on span "Follow" at bounding box center [684, 61] width 22 height 9
click at [680, 64] on span "Follow" at bounding box center [684, 61] width 22 height 9
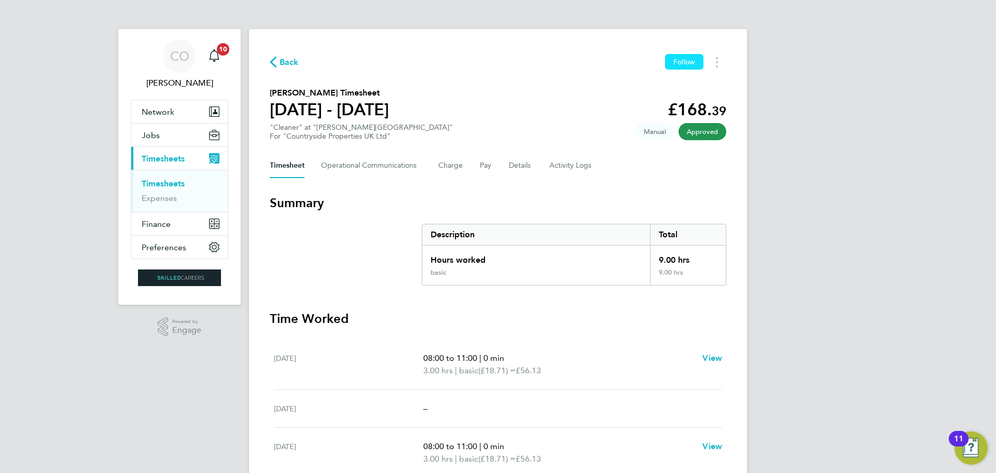
drag, startPoint x: 691, startPoint y: 64, endPoint x: 680, endPoint y: 64, distance: 10.9
click at [691, 64] on span "Follow" at bounding box center [684, 61] width 22 height 9
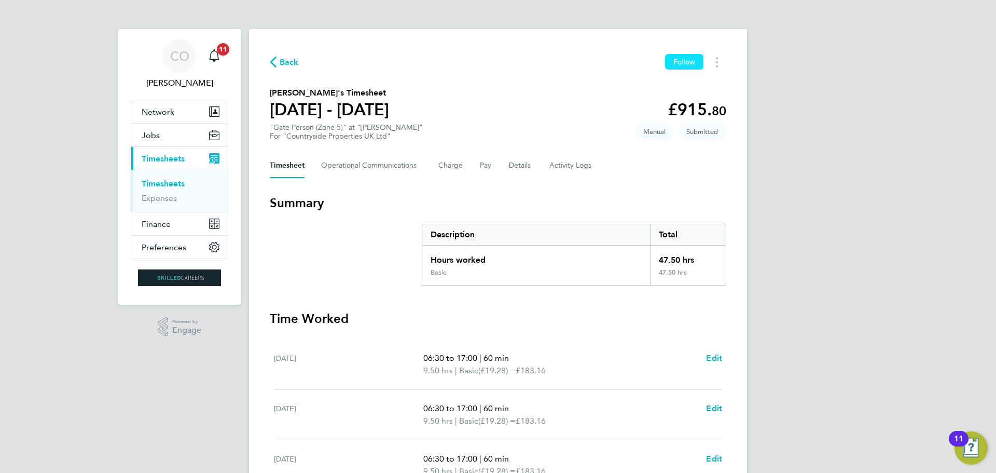
click at [690, 62] on span "Follow" at bounding box center [684, 61] width 22 height 9
click at [678, 61] on span "Follow" at bounding box center [684, 61] width 22 height 9
click at [676, 63] on span "Follow" at bounding box center [684, 61] width 22 height 9
click at [684, 61] on span "Follow" at bounding box center [684, 61] width 22 height 9
